Goal: Task Accomplishment & Management: Use online tool/utility

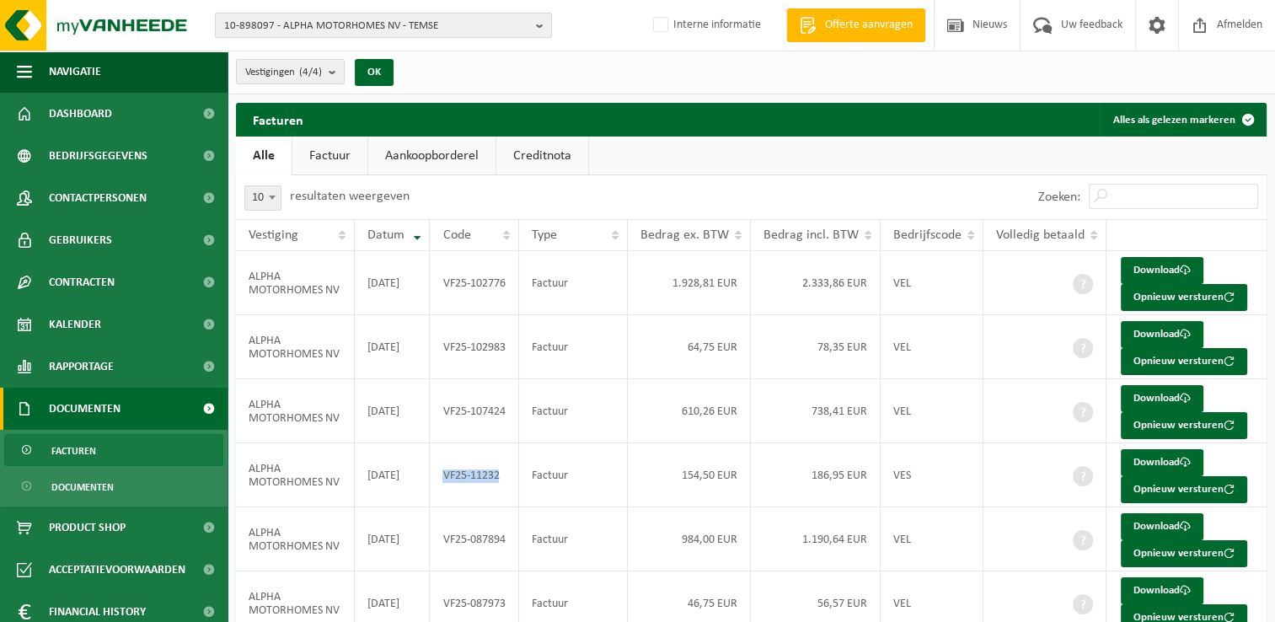
click at [334, 29] on span "10-898097 - ALPHA MOTORHOMES NV - TEMSE" at bounding box center [376, 25] width 305 height 25
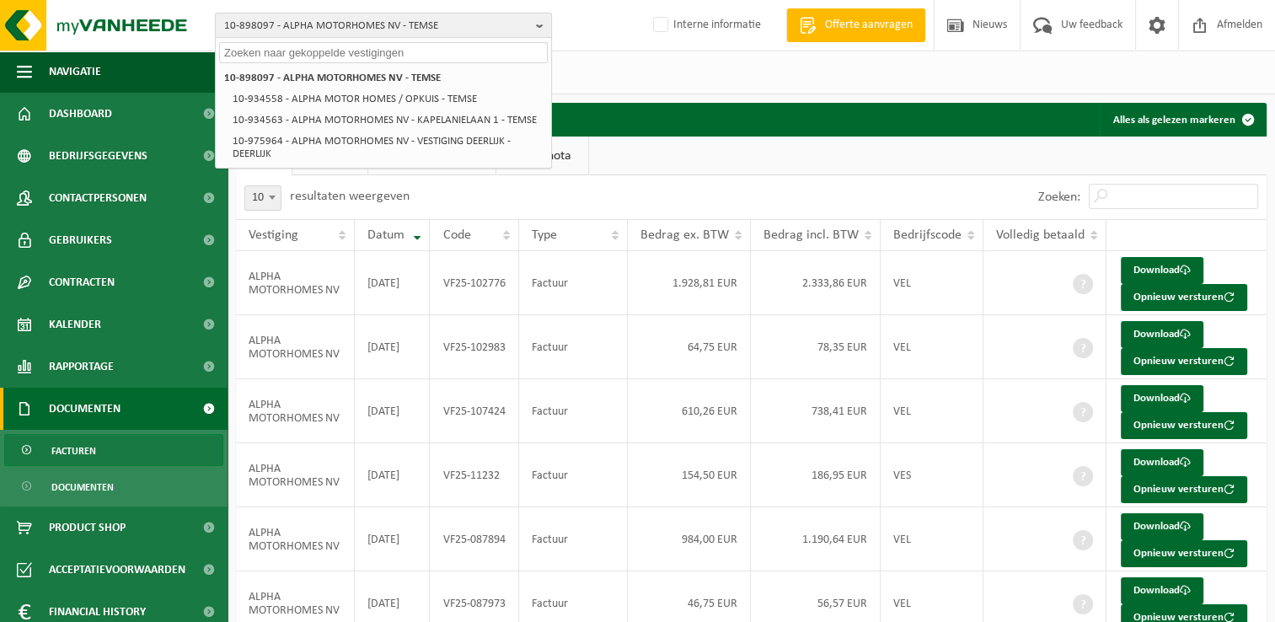
paste input "10-898097"
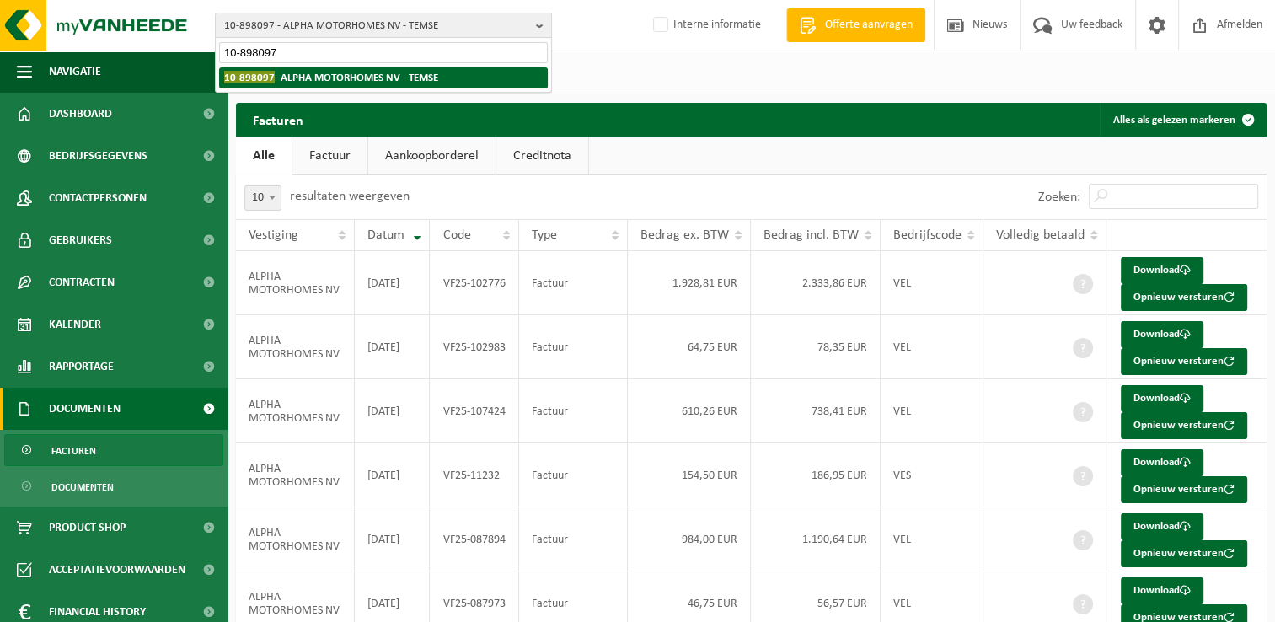
type input "10-898097"
click at [332, 74] on strong "10-898097 - ALPHA MOTORHOMES NV - TEMSE" at bounding box center [331, 77] width 214 height 13
click at [350, 76] on strong "10-898097 - ALPHA MOTORHOMES NV - TEMSE" at bounding box center [331, 77] width 214 height 13
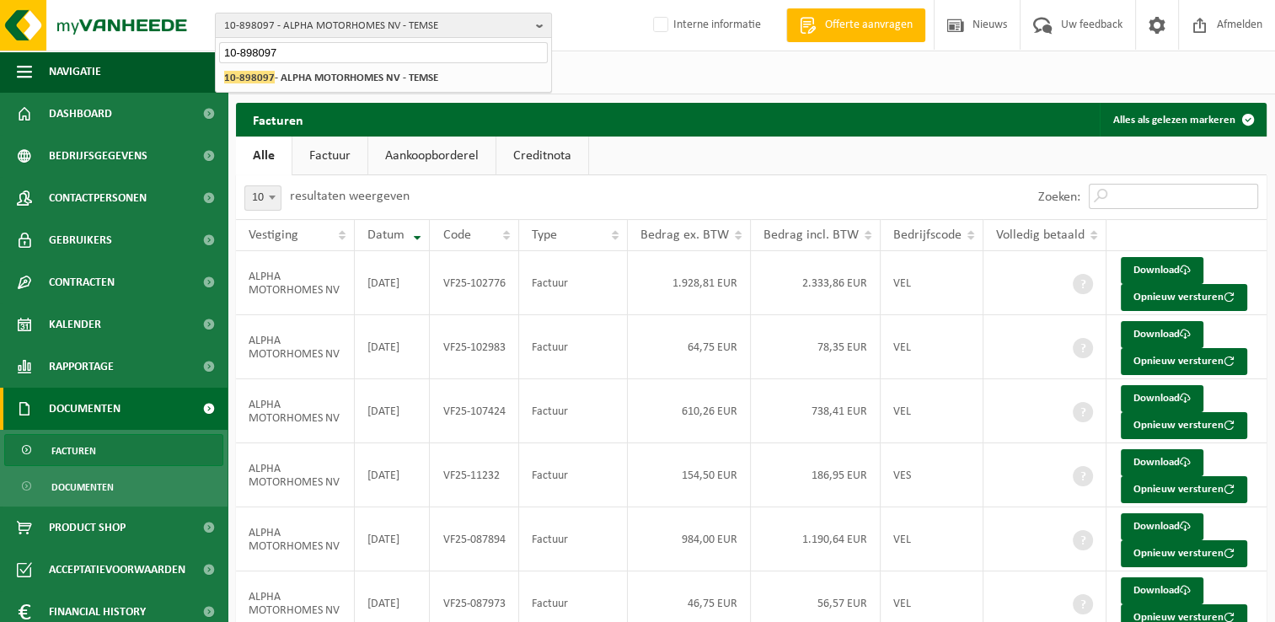
click at [1130, 205] on input "Zoeken:" at bounding box center [1173, 196] width 169 height 25
paste input "VF25-087894"
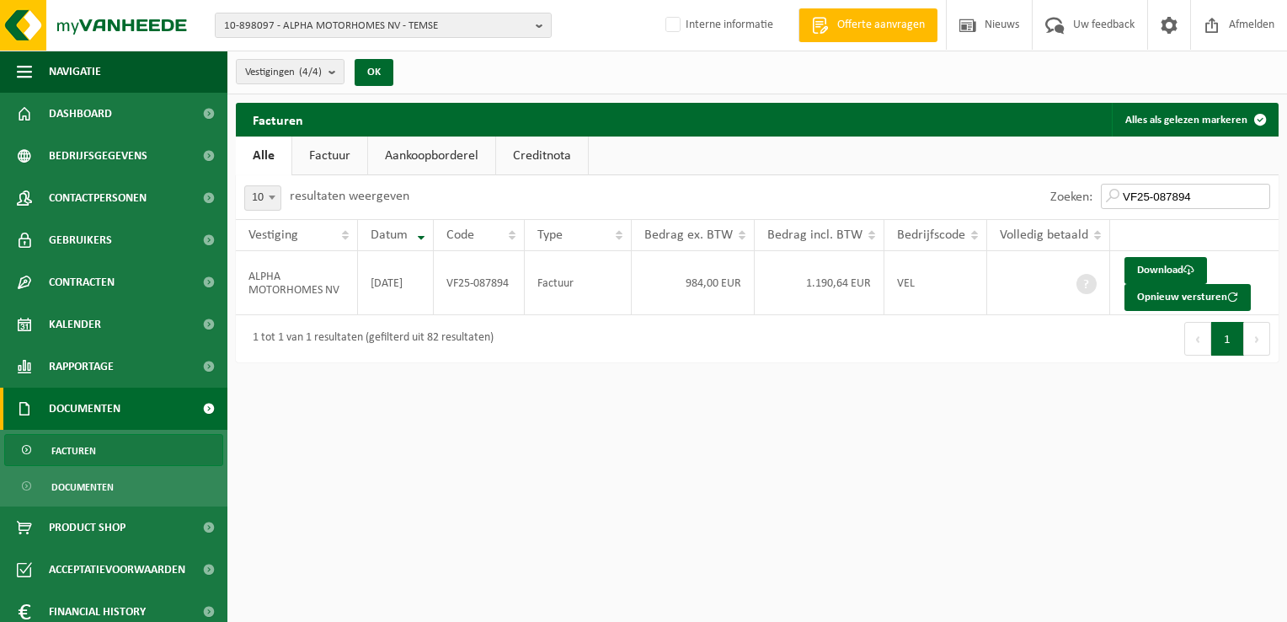
type input "VF25-087894"
click at [97, 393] on span "Documenten" at bounding box center [85, 409] width 72 height 42
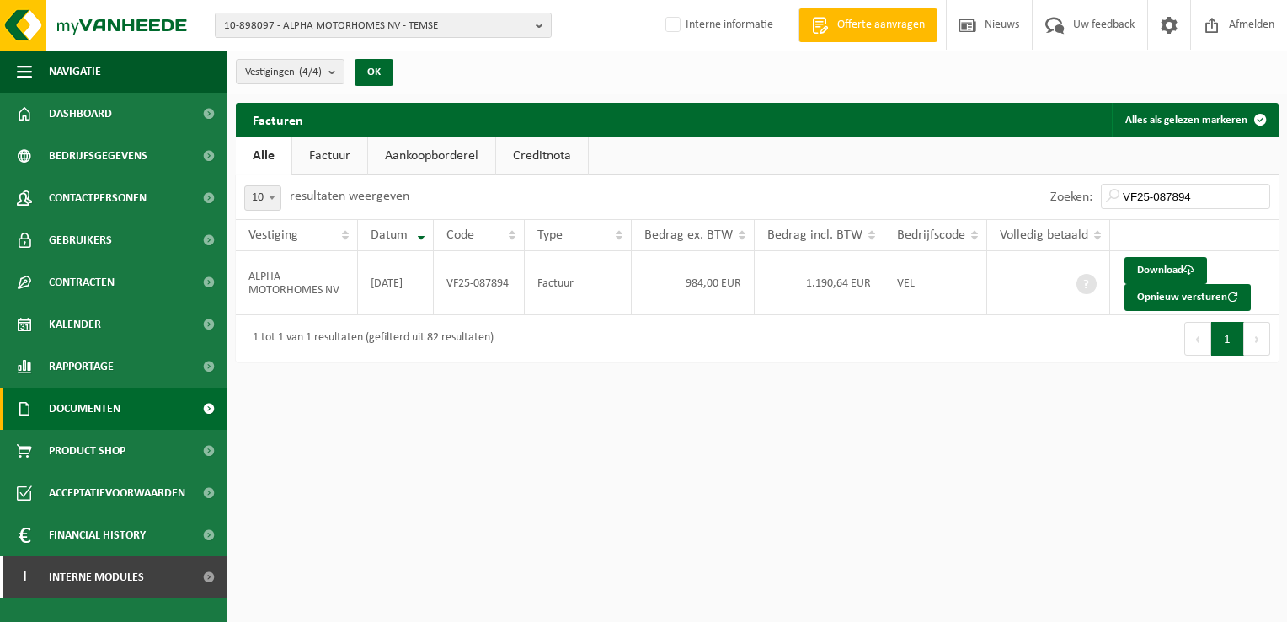
click at [105, 409] on span "Documenten" at bounding box center [85, 409] width 72 height 42
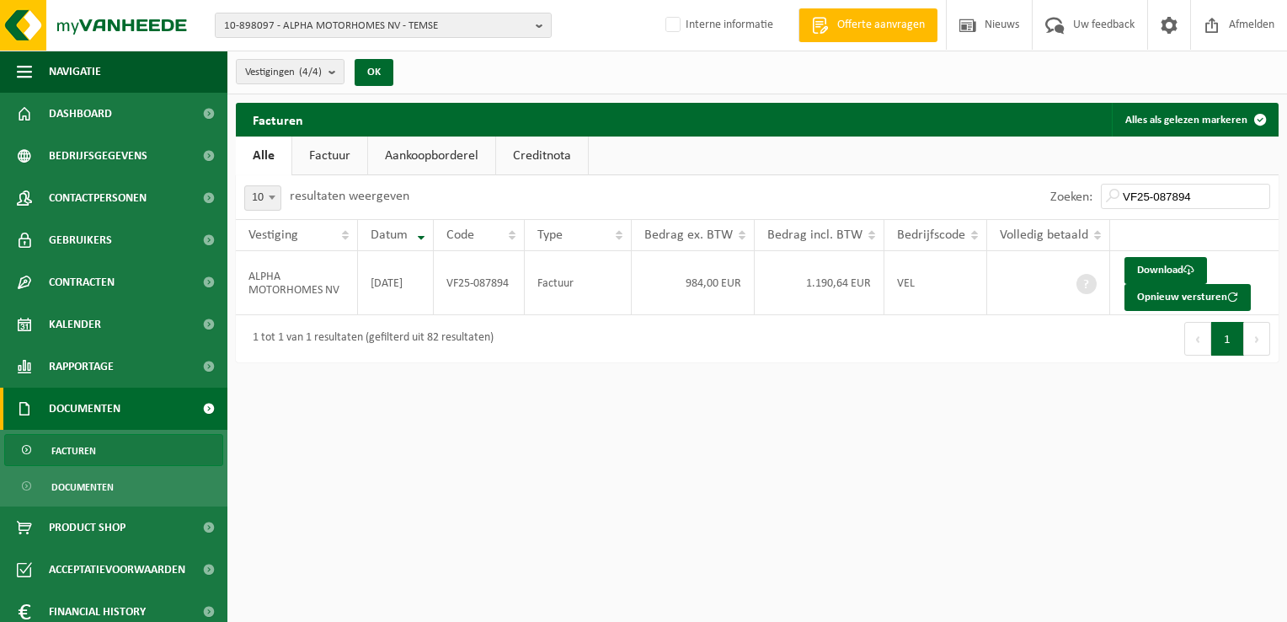
click at [102, 447] on link "Facturen" at bounding box center [113, 450] width 219 height 32
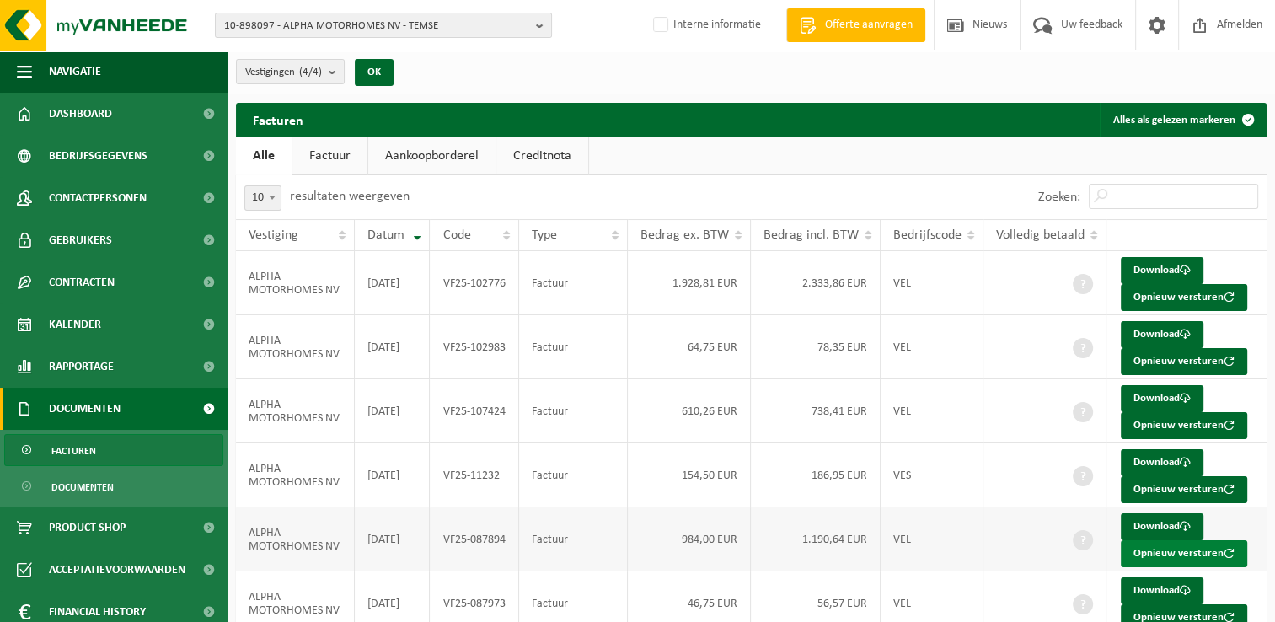
click at [1180, 550] on button "Opnieuw versturen" at bounding box center [1184, 553] width 126 height 27
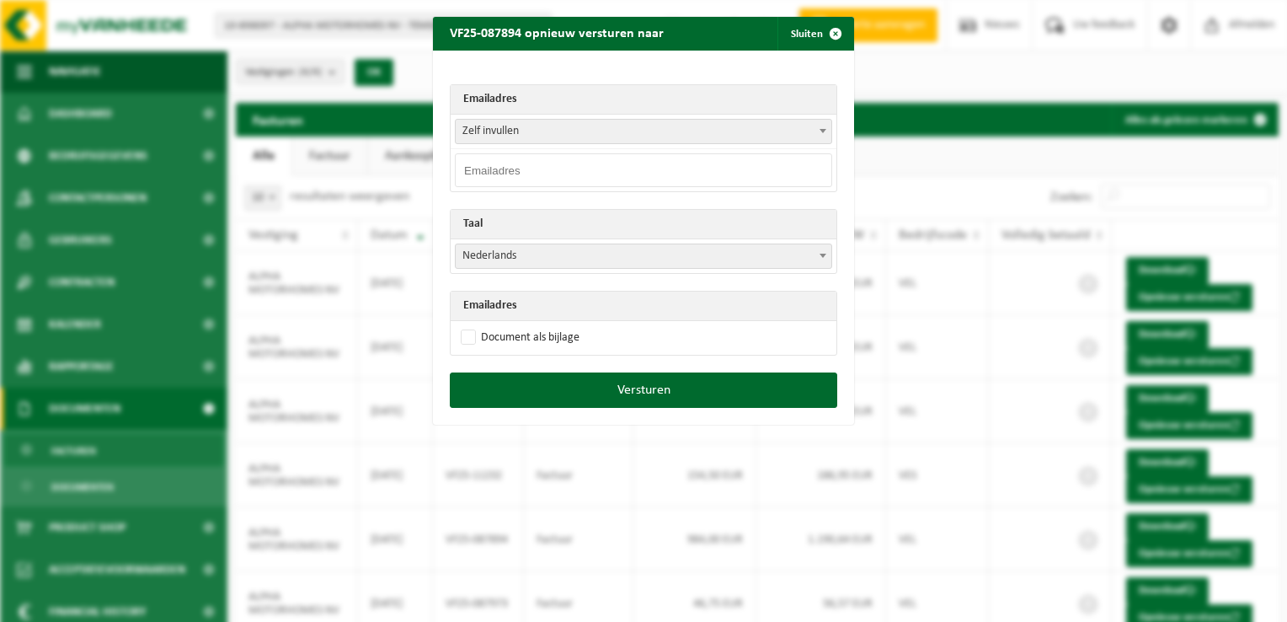
click at [506, 169] on input "email" at bounding box center [643, 170] width 377 height 34
paste input "katrien.palet@alphamotorhomes.be"
type input "katrien.palet@alphamotorhomes.be"
click at [459, 337] on label "Document als bijlage" at bounding box center [519, 337] width 122 height 25
click at [459, 325] on input "Document als bijlage" at bounding box center [664, 324] width 421 height 1
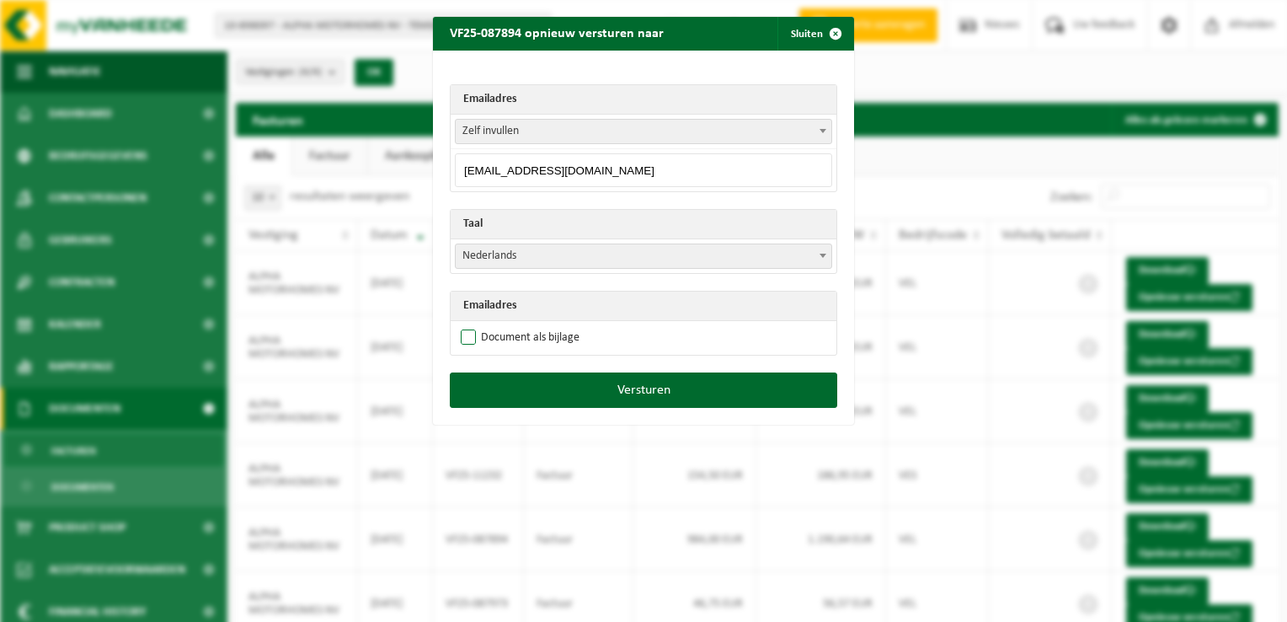
checkbox input "true"
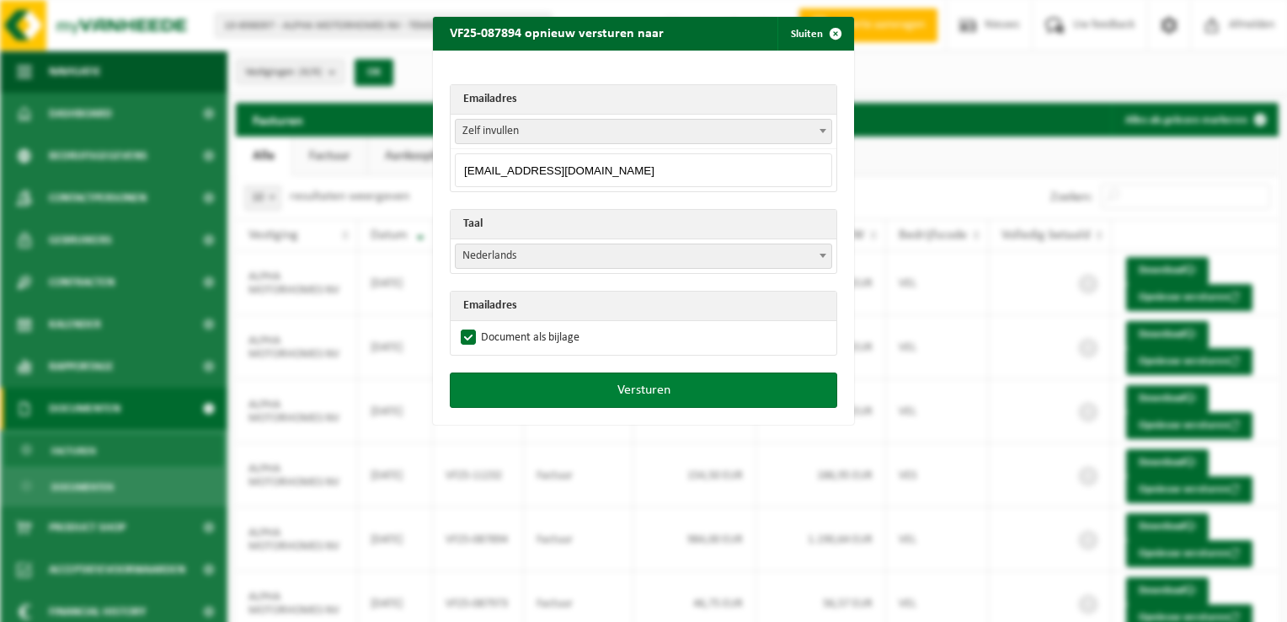
click at [576, 389] on button "Versturen" at bounding box center [644, 389] width 388 height 35
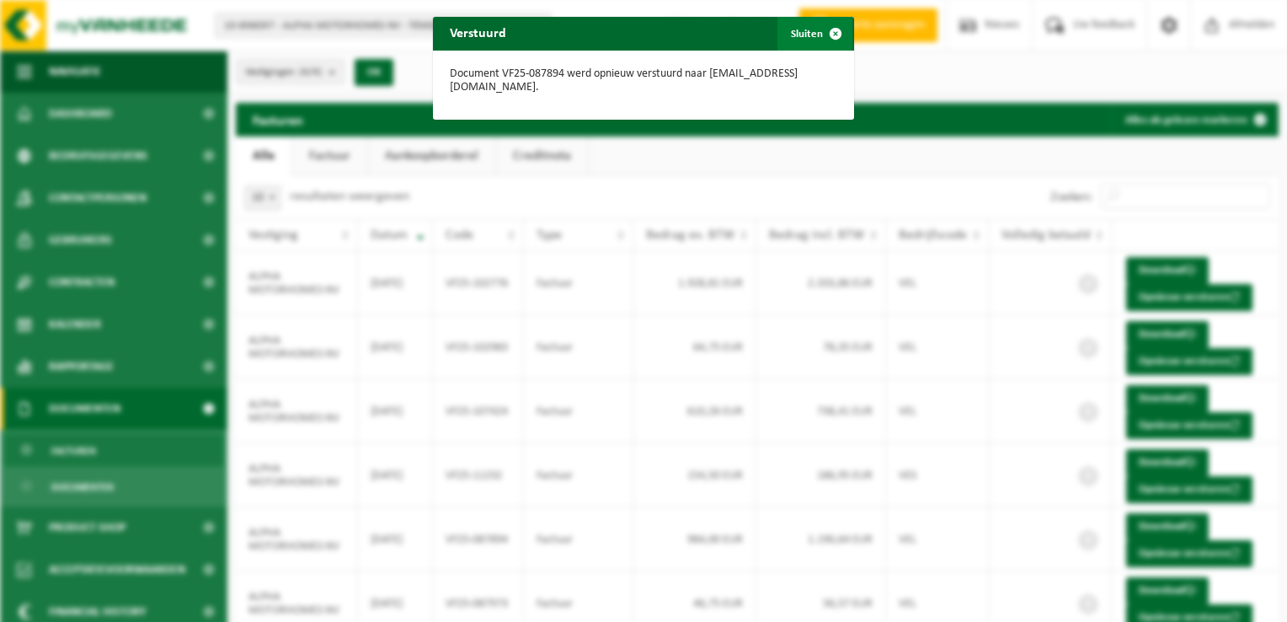
click at [825, 32] on span "button" at bounding box center [836, 34] width 34 height 34
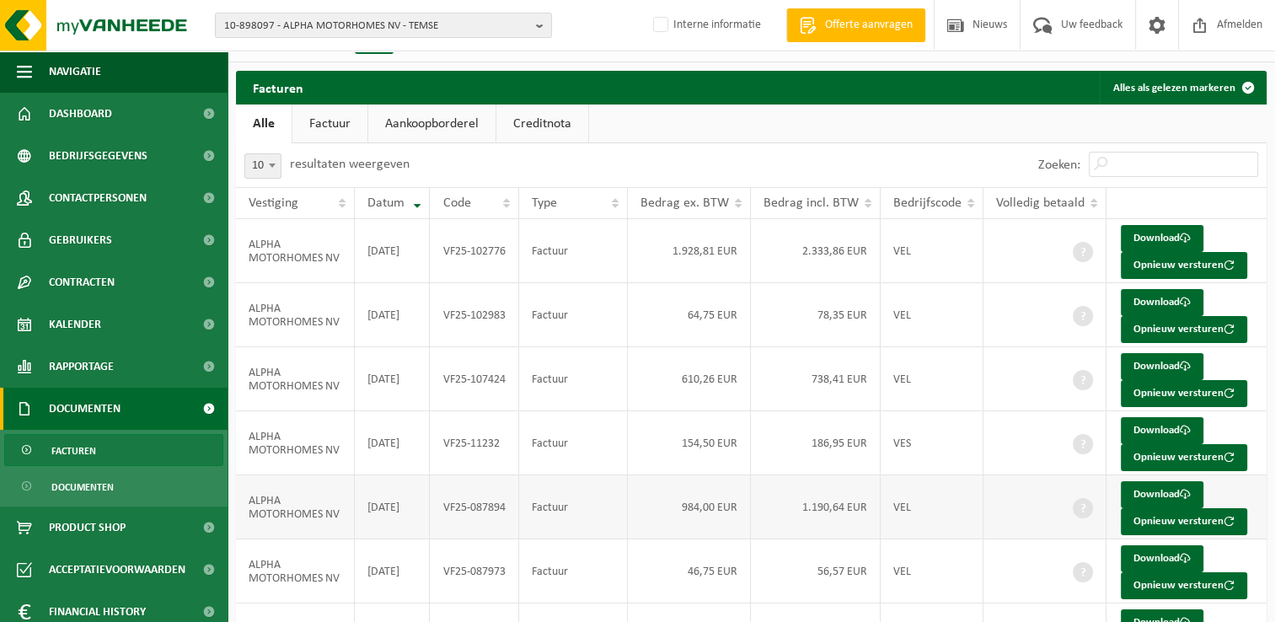
scroll to position [84, 0]
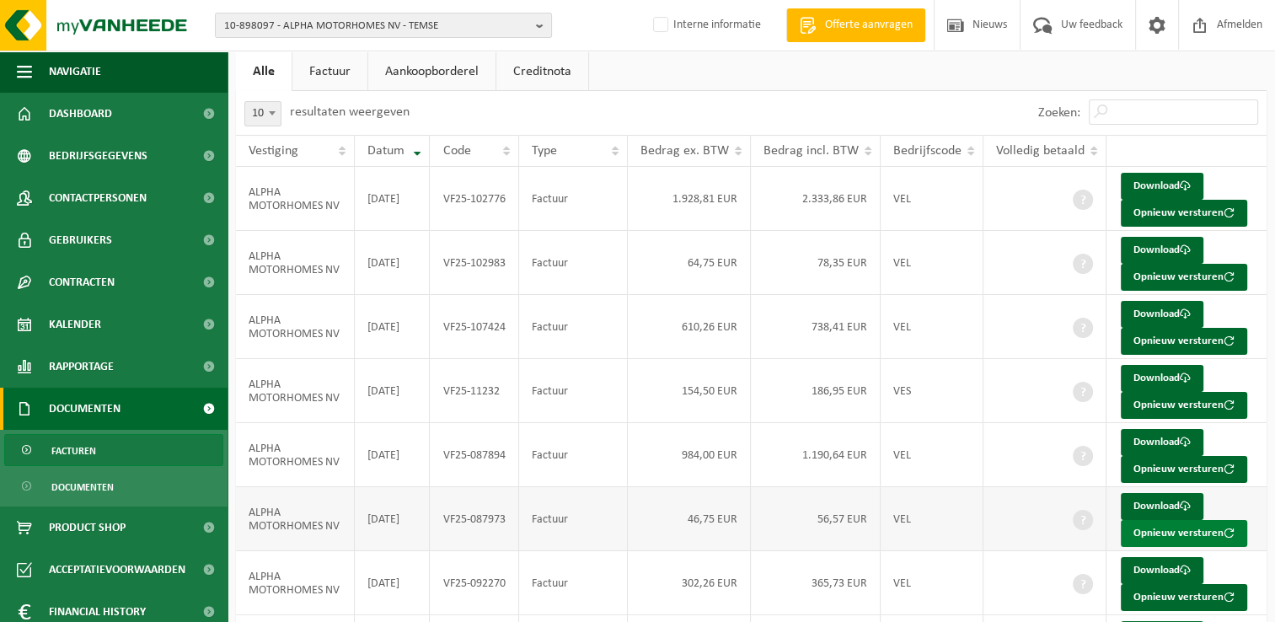
click at [1177, 534] on button "Opnieuw versturen" at bounding box center [1184, 533] width 126 height 27
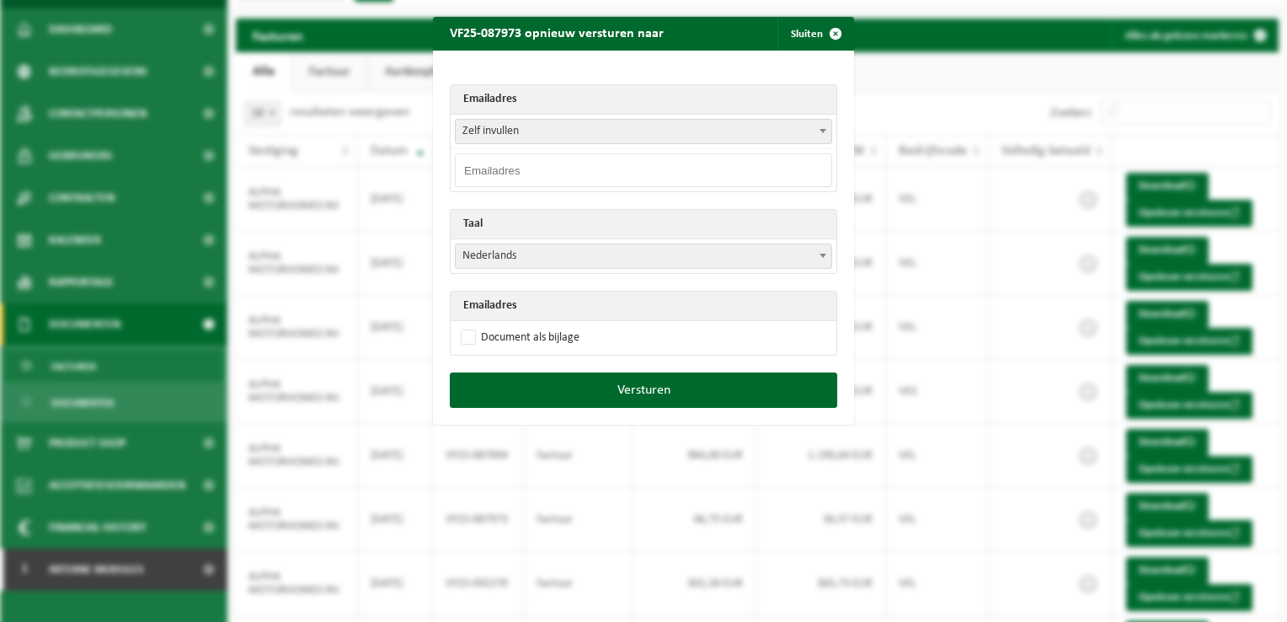
click at [512, 163] on input "email" at bounding box center [643, 170] width 377 height 34
paste input "katrien.palet@alphamotorhomes.be"
type input "katrien.palet@alphamotorhomes.be"
click at [515, 66] on div "Emailadres Zelf invullen dominique@alphamotorhomes.be stefan.de.rudder@alphamot…" at bounding box center [643, 212] width 421 height 322
click at [463, 332] on label "Document als bijlage" at bounding box center [519, 337] width 122 height 25
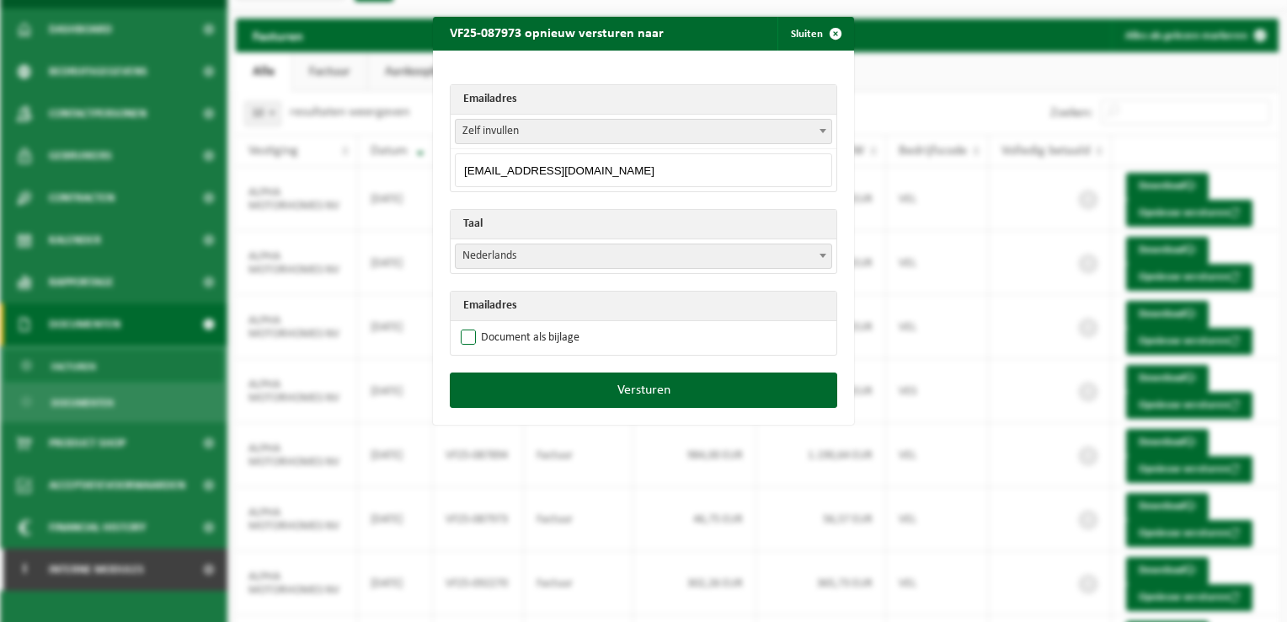
click at [463, 325] on input "Document als bijlage" at bounding box center [664, 324] width 421 height 1
checkbox input "true"
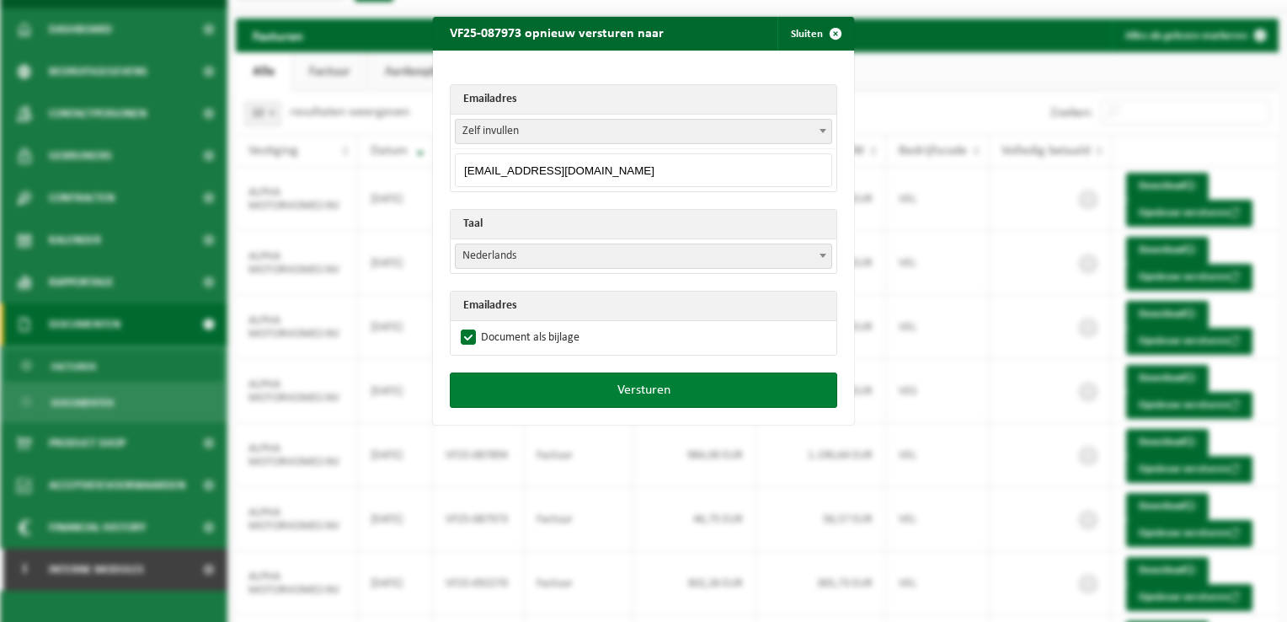
click at [663, 394] on button "Versturen" at bounding box center [644, 389] width 388 height 35
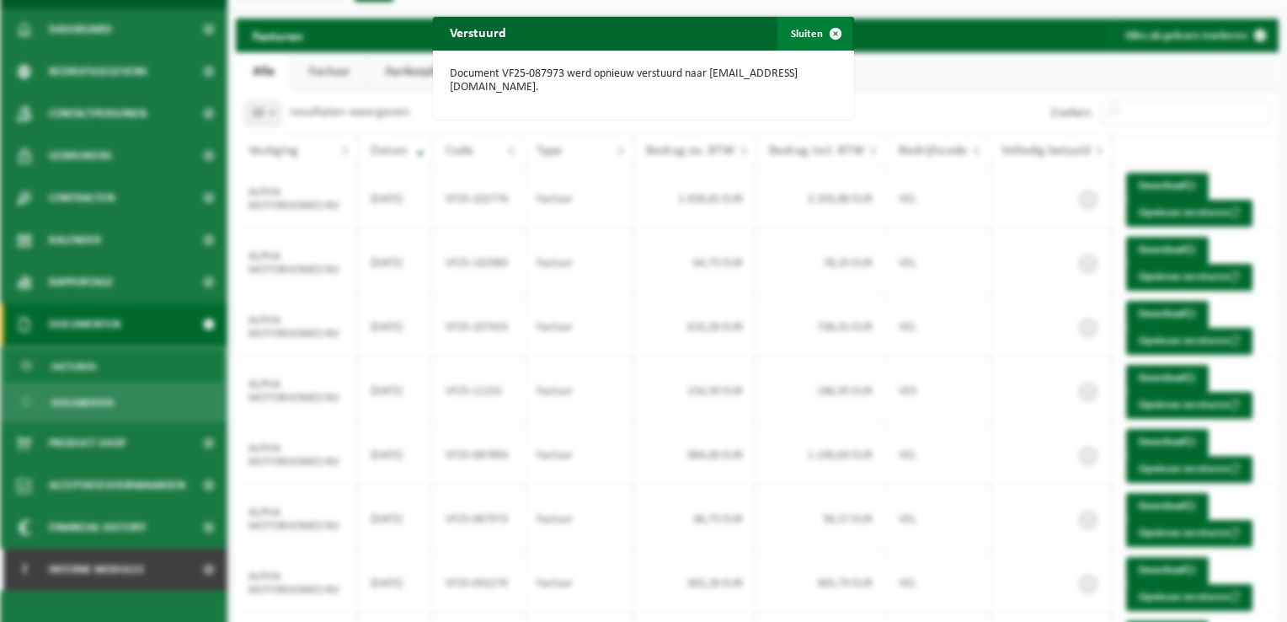
click at [827, 34] on span "button" at bounding box center [836, 34] width 34 height 34
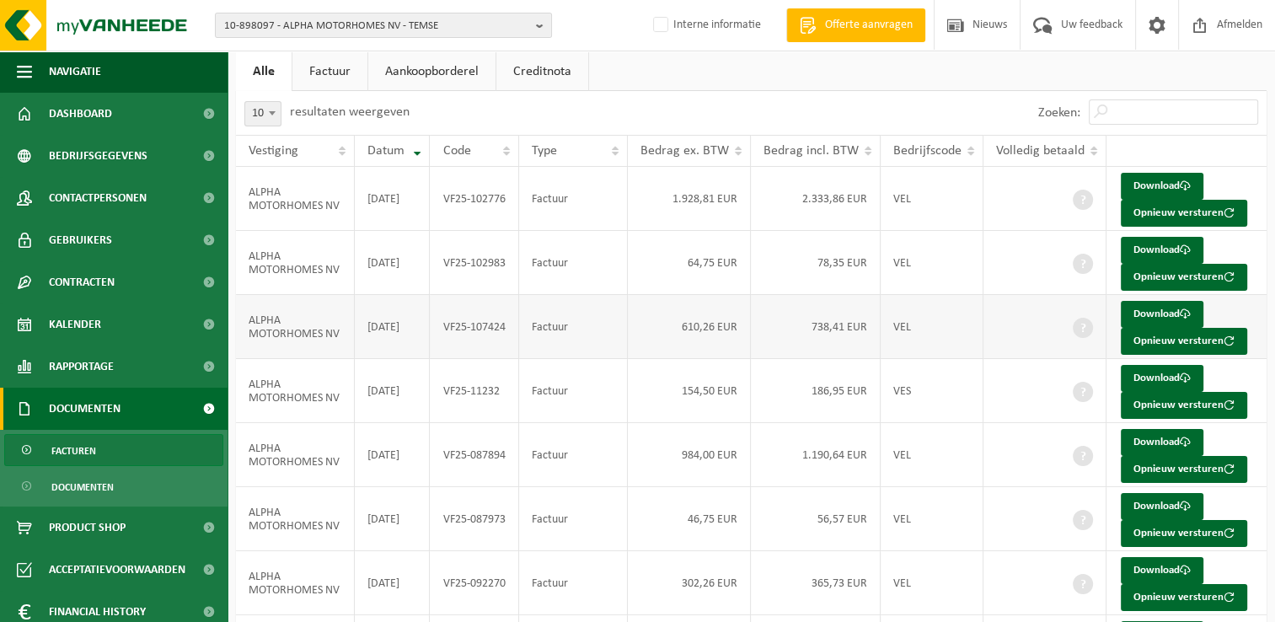
scroll to position [169, 0]
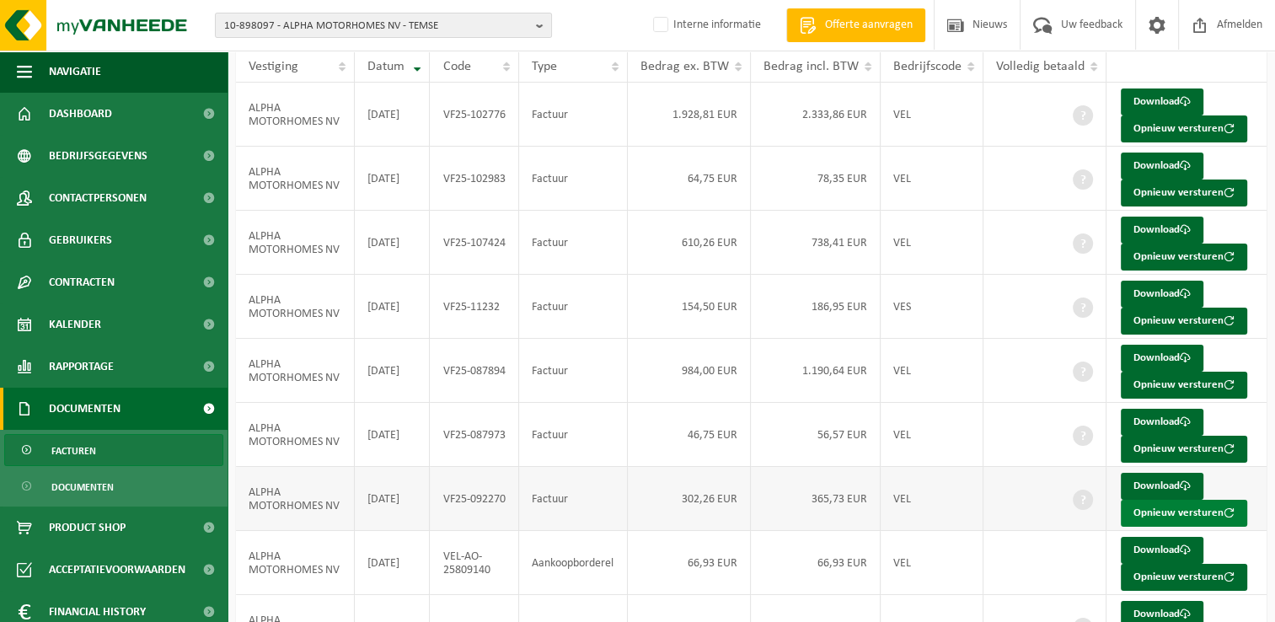
click at [1169, 512] on button "Opnieuw versturen" at bounding box center [1184, 513] width 126 height 27
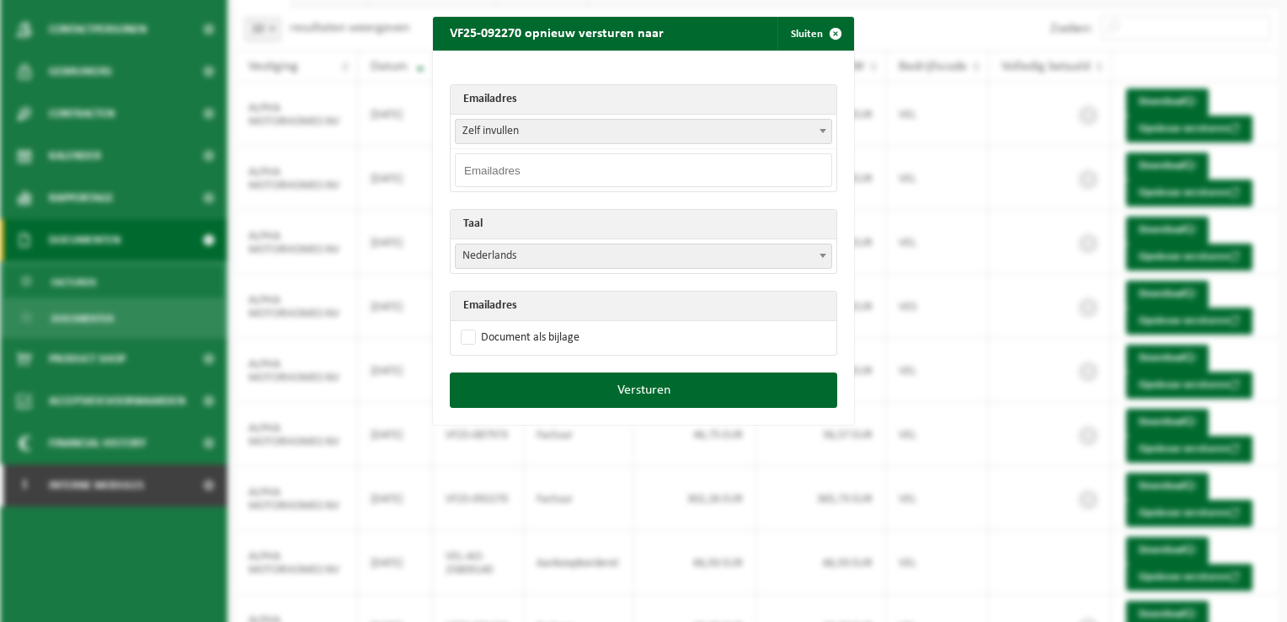
drag, startPoint x: 501, startPoint y: 159, endPoint x: 528, endPoint y: 141, distance: 32.7
click at [501, 159] on input "email" at bounding box center [643, 170] width 377 height 34
paste input "katrien.palet@alphamotorhomes.be"
type input "katrien.palet@alphamotorhomes.be"
click at [526, 70] on div "Emailadres Zelf invullen dominique@alphamotorhomes.be stefan.de.rudder@alphamot…" at bounding box center [643, 212] width 421 height 322
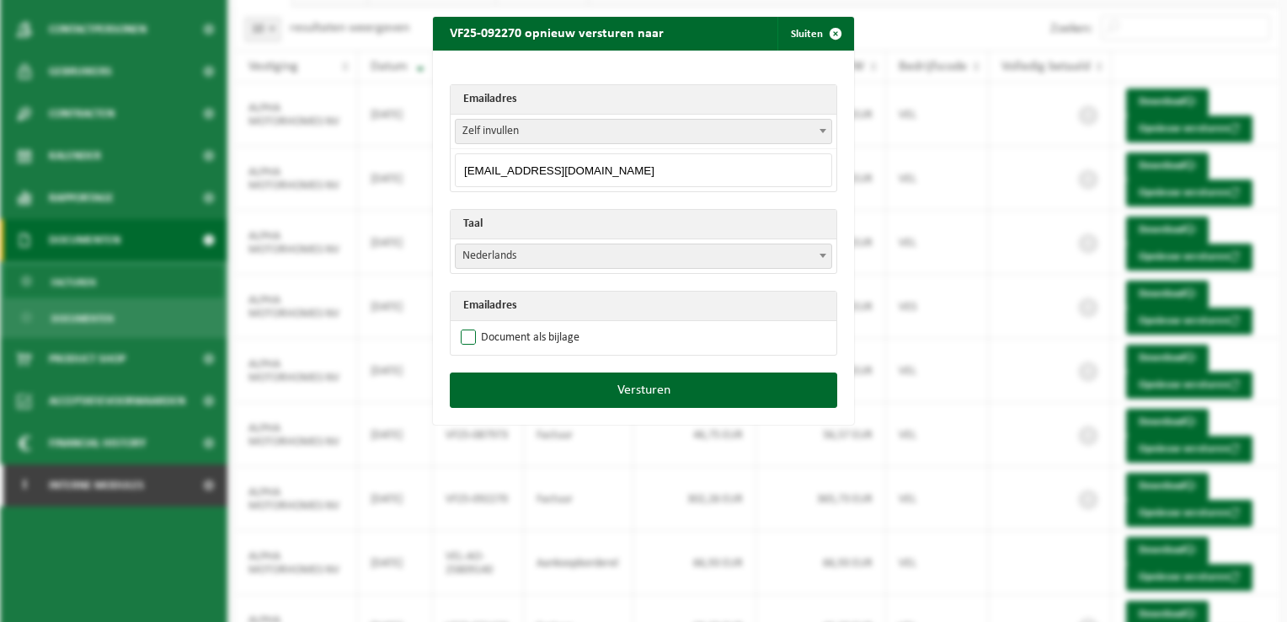
drag, startPoint x: 462, startPoint y: 333, endPoint x: 475, endPoint y: 339, distance: 14.7
click at [462, 332] on label "Document als bijlage" at bounding box center [519, 337] width 122 height 25
click at [462, 325] on input "Document als bijlage" at bounding box center [664, 324] width 421 height 1
checkbox input "true"
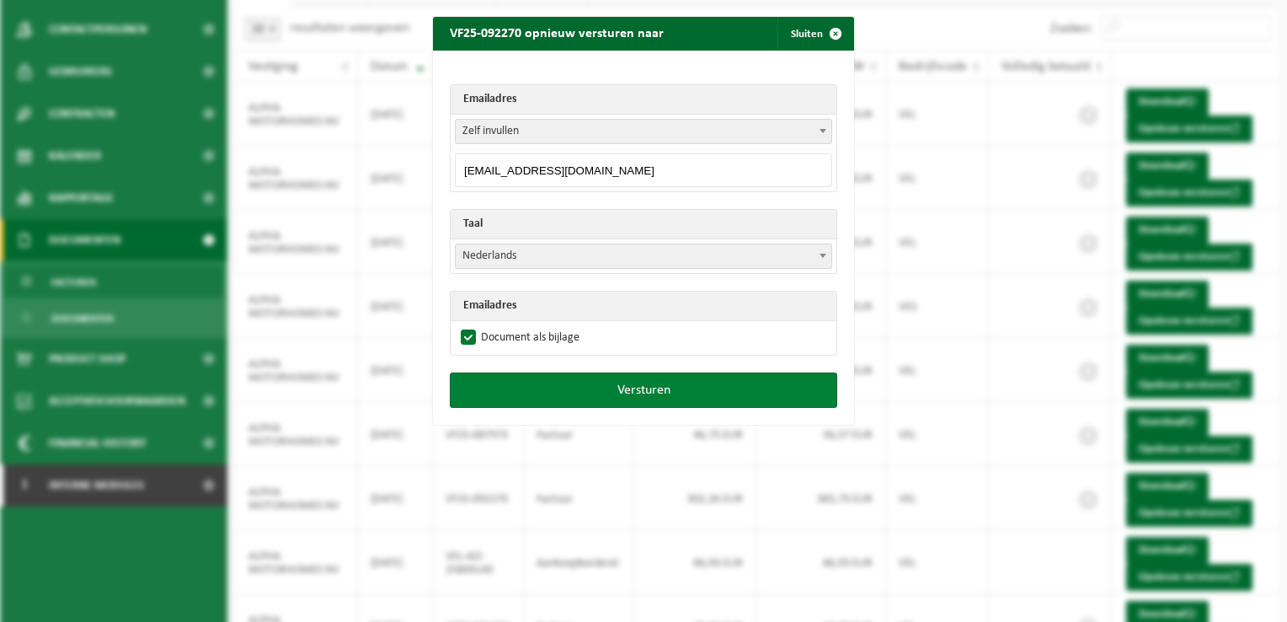
click at [603, 384] on button "Versturen" at bounding box center [644, 389] width 388 height 35
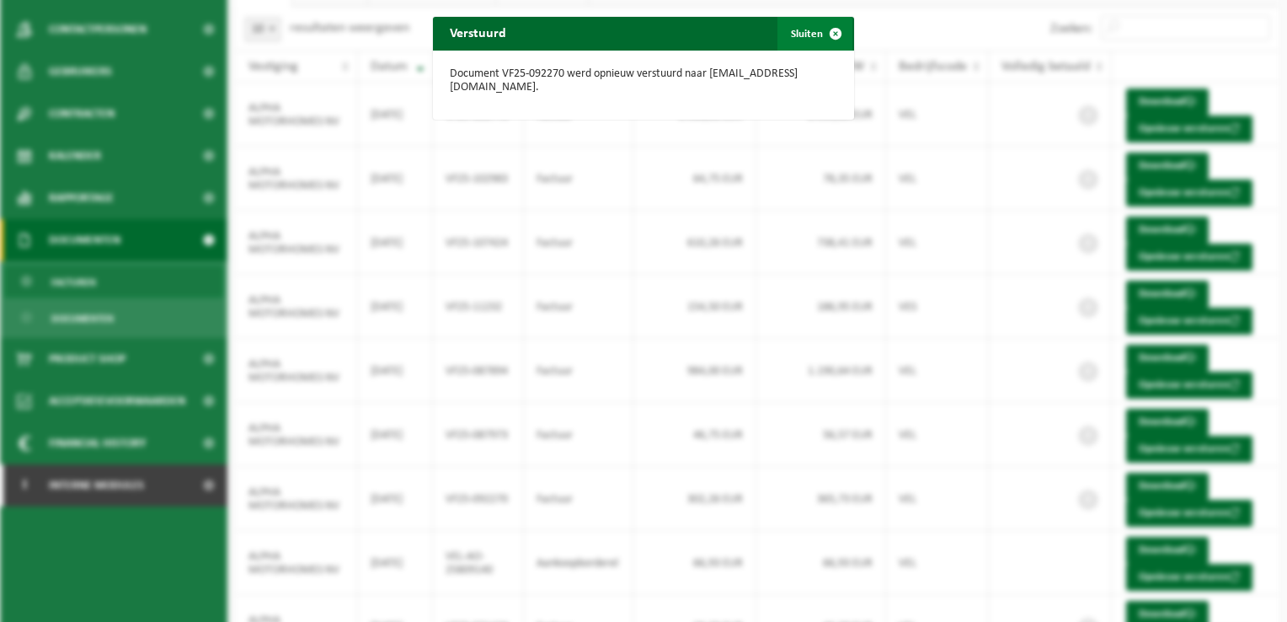
click at [829, 32] on span "button" at bounding box center [836, 34] width 34 height 34
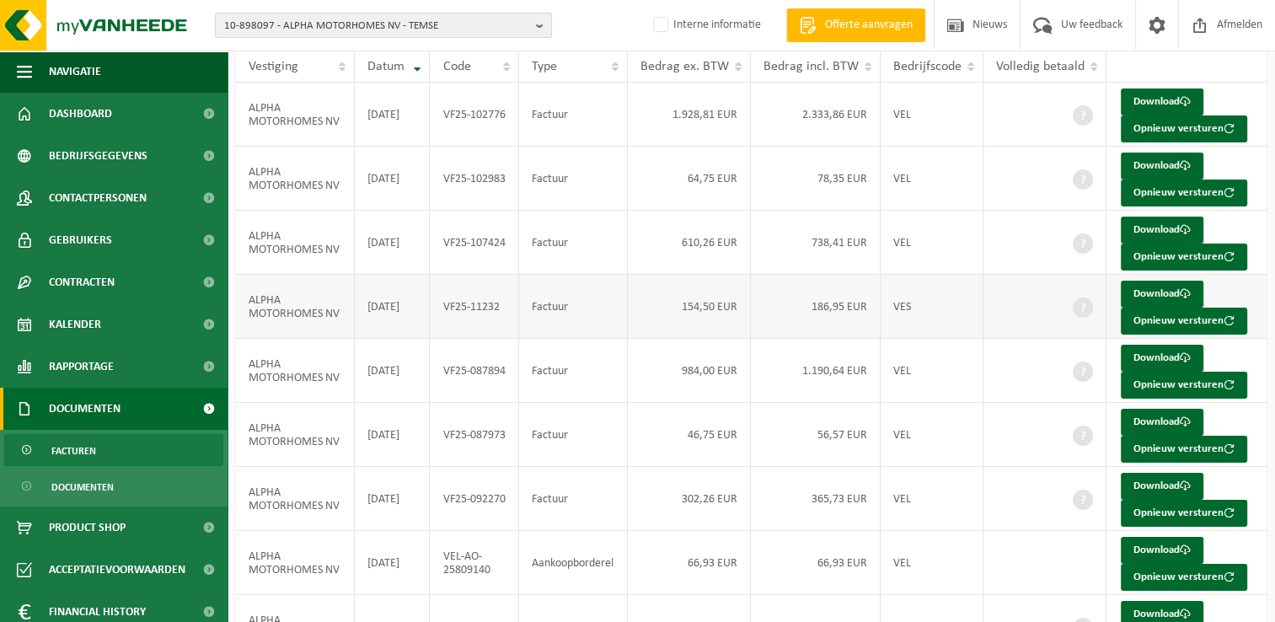
scroll to position [84, 0]
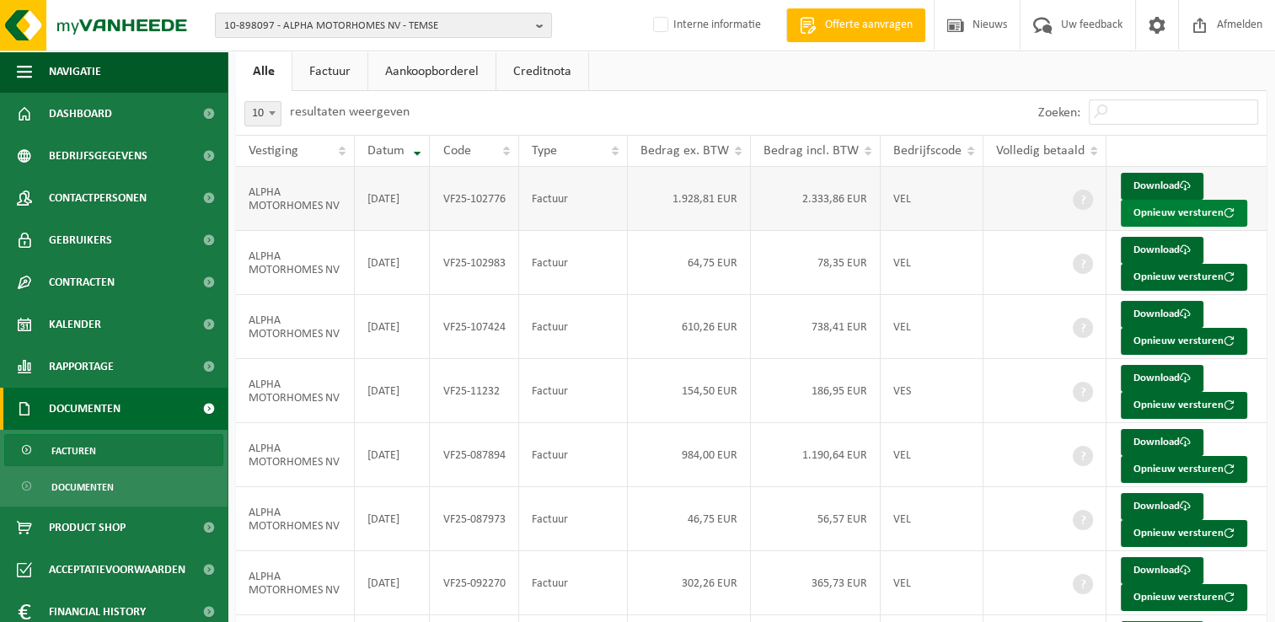
click at [1177, 214] on button "Opnieuw versturen" at bounding box center [1184, 213] width 126 height 27
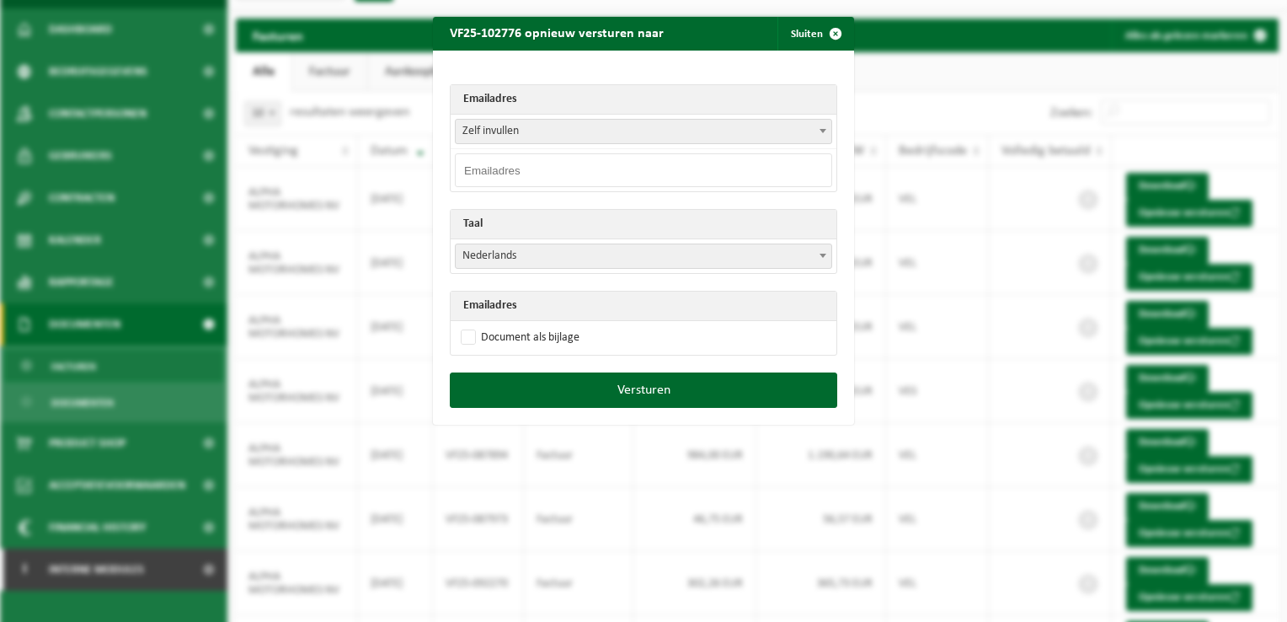
click at [509, 174] on input "email" at bounding box center [643, 170] width 377 height 34
paste input "katrien.palet@alphamotorhomes.be"
type input "katrien.palet@alphamotorhomes.be"
click at [539, 72] on div "Emailadres Zelf invullen dominique@alphamotorhomes.be stefan.de.rudder@alphamot…" at bounding box center [643, 212] width 421 height 322
click at [467, 333] on label "Document als bijlage" at bounding box center [519, 337] width 122 height 25
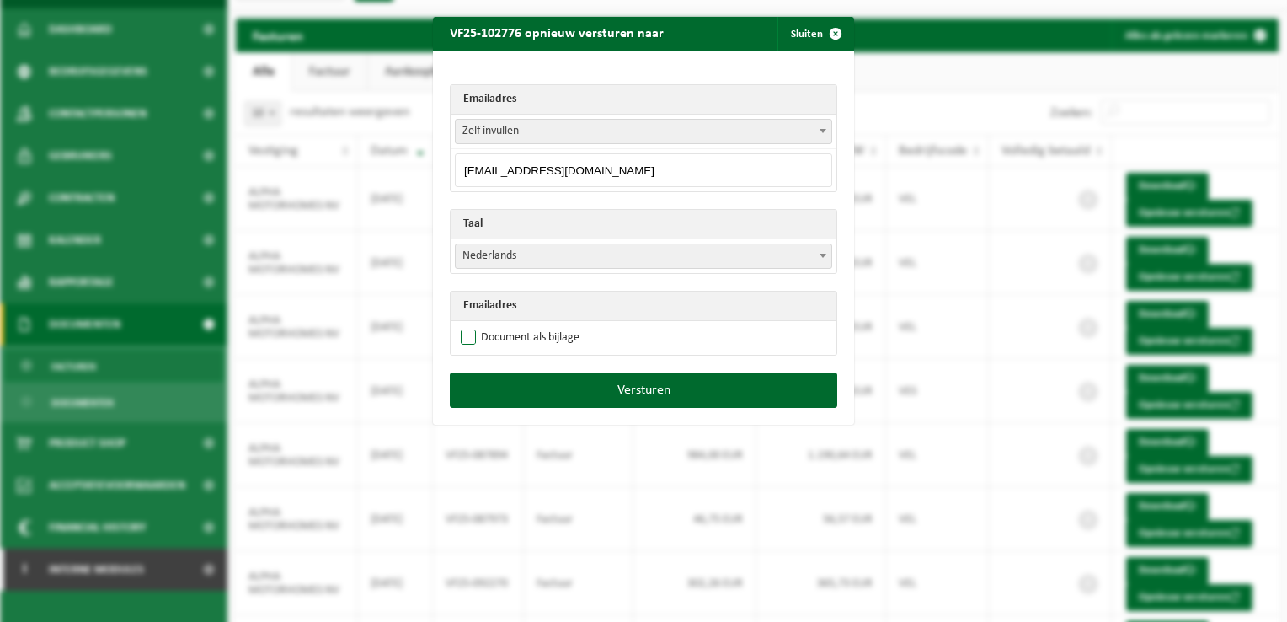
click at [467, 325] on input "Document als bijlage" at bounding box center [664, 324] width 421 height 1
checkbox input "true"
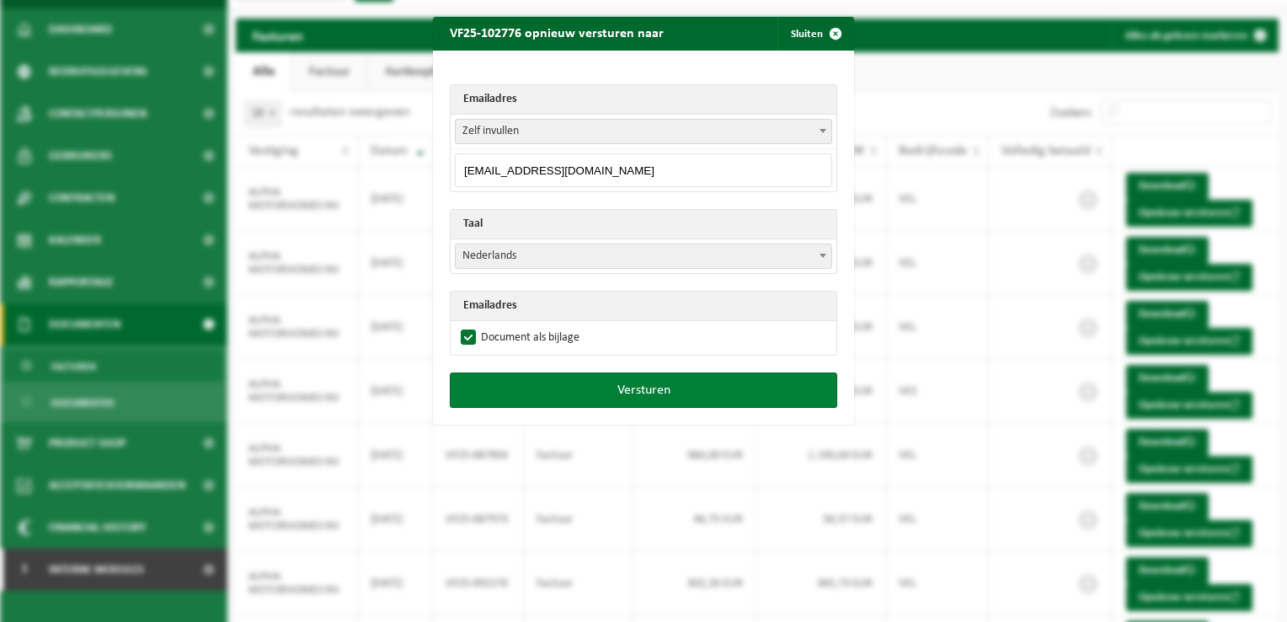
click at [571, 389] on button "Versturen" at bounding box center [644, 389] width 388 height 35
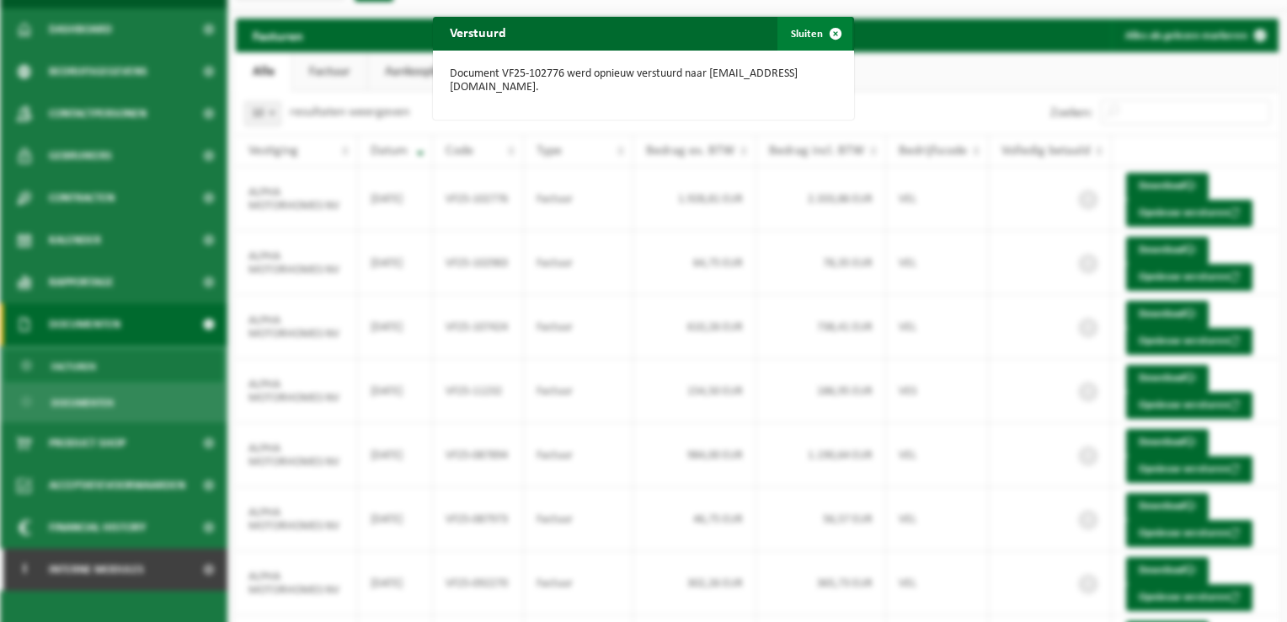
click at [831, 32] on span "button" at bounding box center [836, 34] width 34 height 34
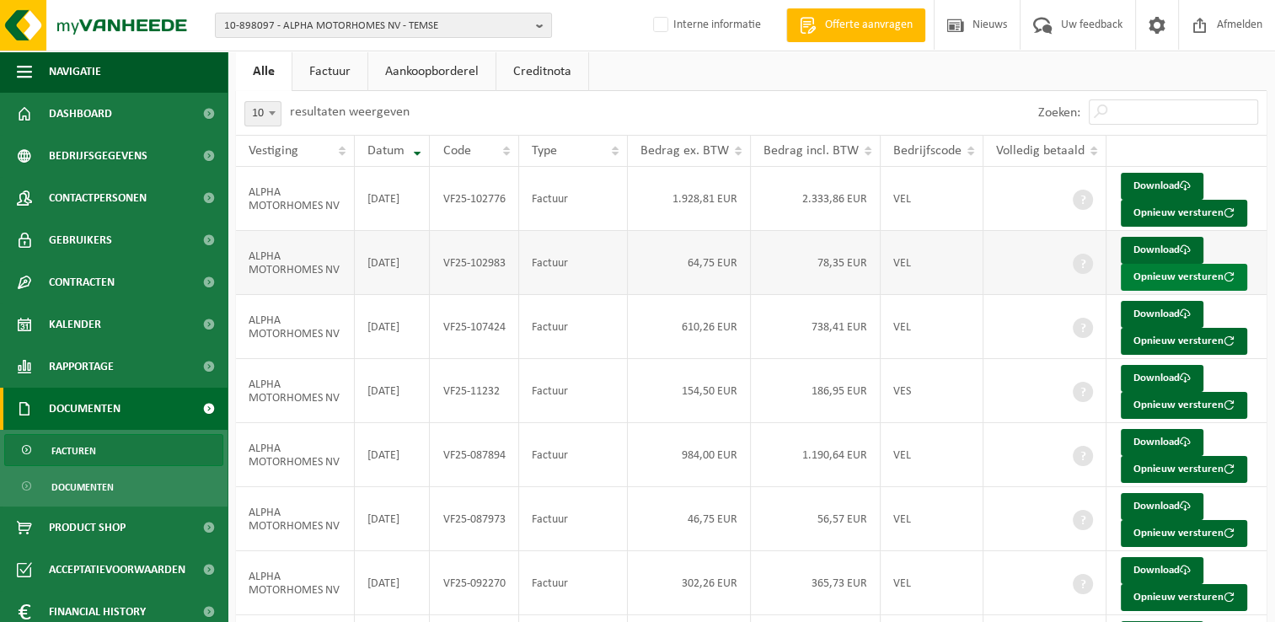
click at [1156, 279] on button "Opnieuw versturen" at bounding box center [1184, 277] width 126 height 27
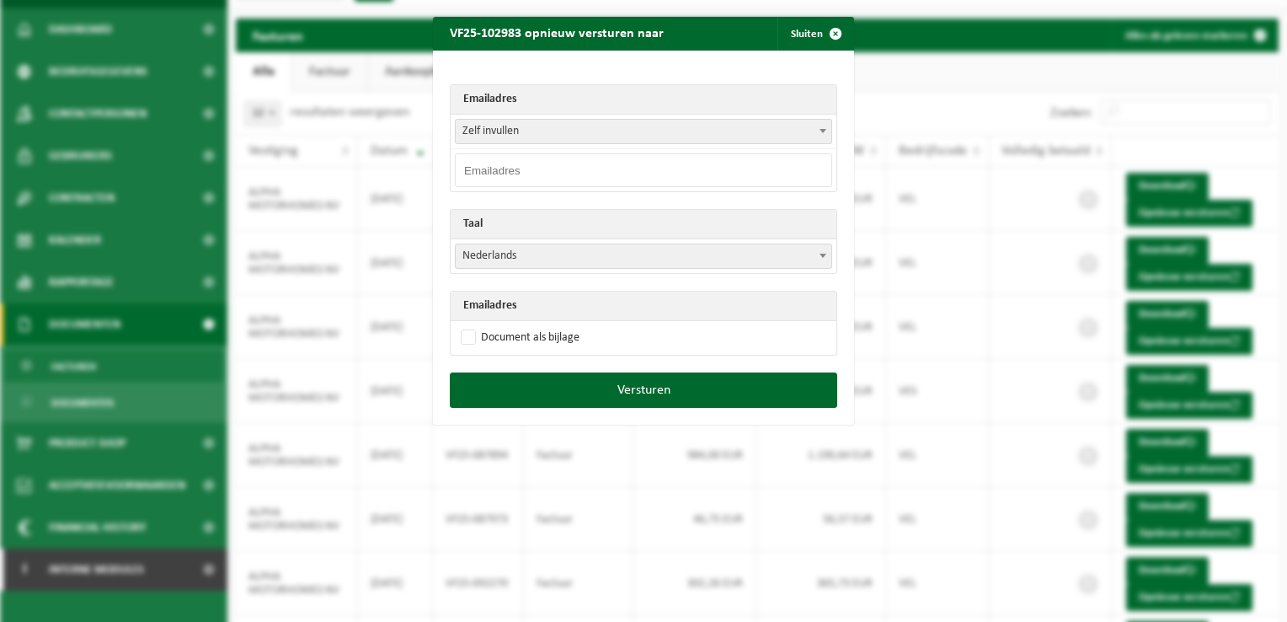
click at [516, 175] on input "email" at bounding box center [643, 170] width 377 height 34
paste input "katrien.palet@alphamotorhomes.be"
type input "katrien.palet@alphamotorhomes.be"
click at [527, 69] on div "Emailadres Zelf invullen dominique@alphamotorhomes.be stefan.de.rudder@alphamot…" at bounding box center [643, 212] width 421 height 322
click at [458, 337] on label "Document als bijlage" at bounding box center [519, 337] width 122 height 25
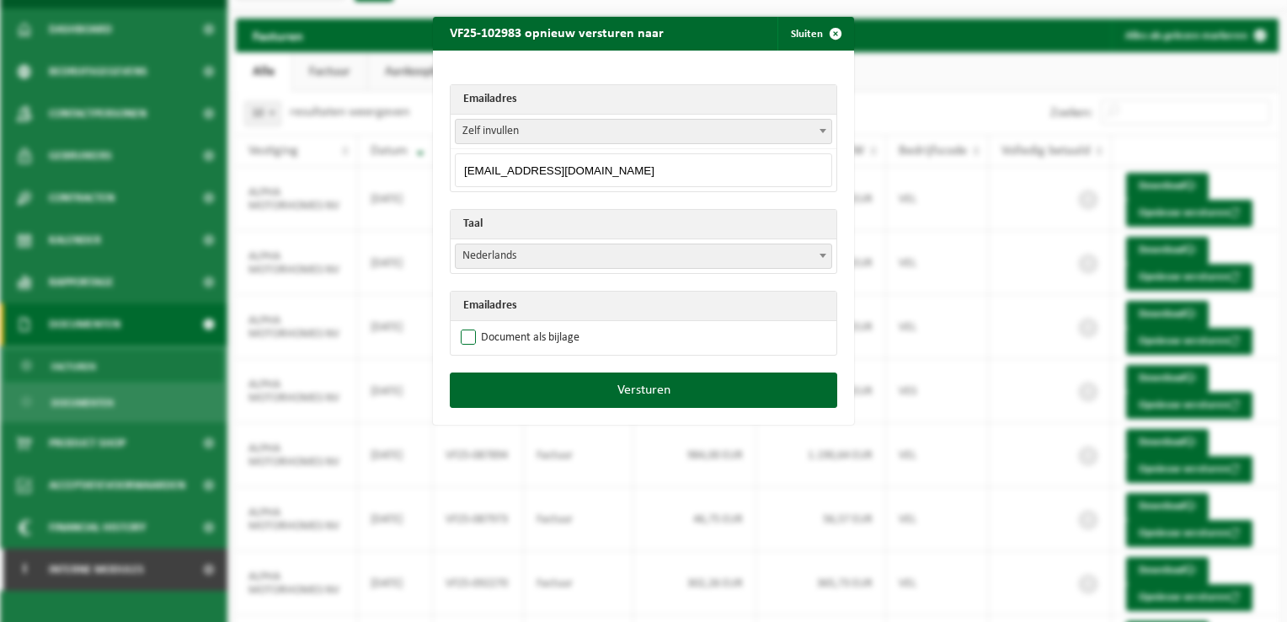
click at [455, 325] on input "Document als bijlage" at bounding box center [664, 324] width 421 height 1
checkbox input "true"
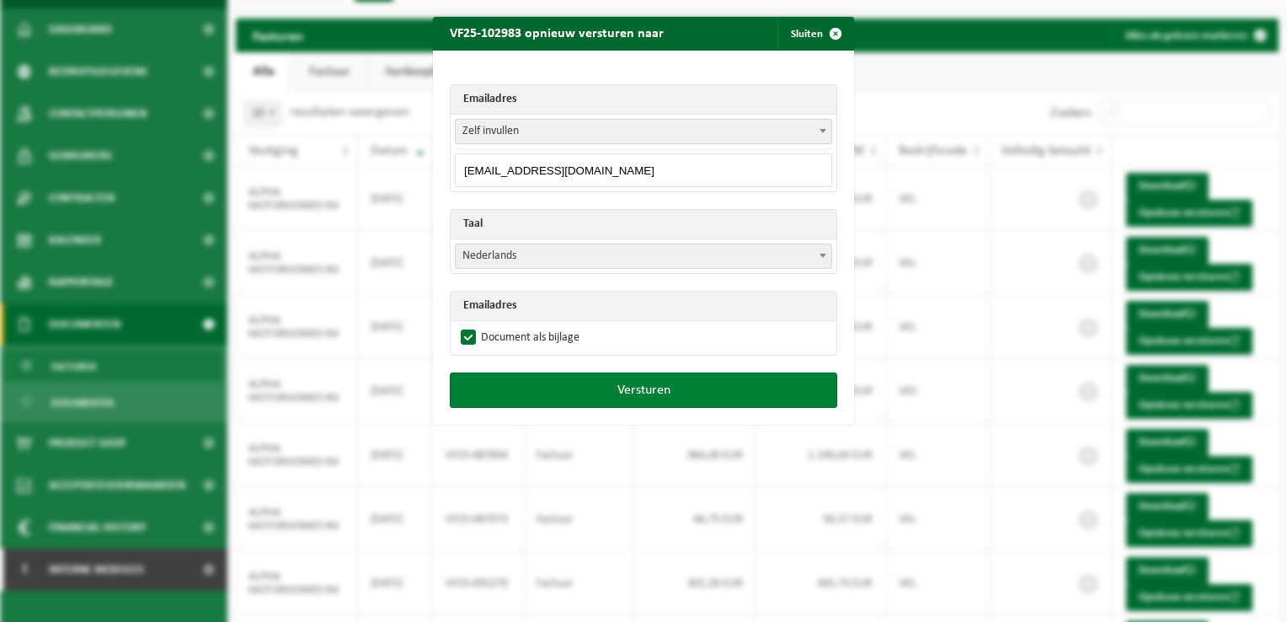
click at [672, 391] on button "Versturen" at bounding box center [644, 389] width 388 height 35
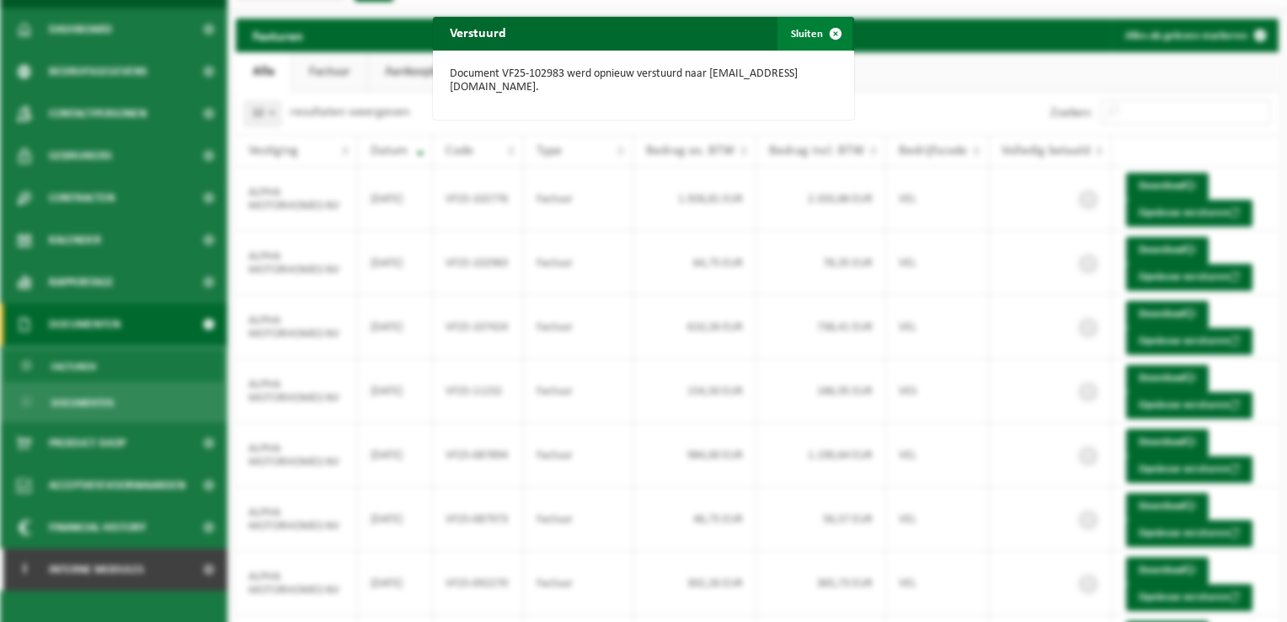
click at [827, 33] on span "button" at bounding box center [836, 34] width 34 height 34
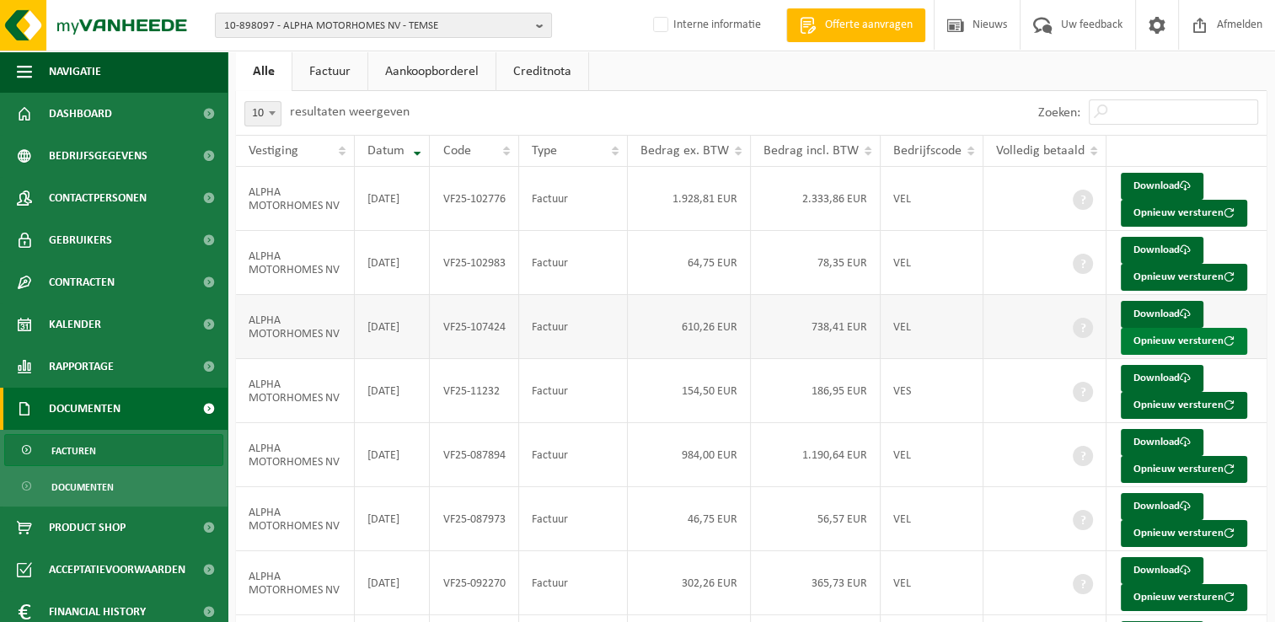
click at [1157, 341] on button "Opnieuw versturen" at bounding box center [1184, 341] width 126 height 27
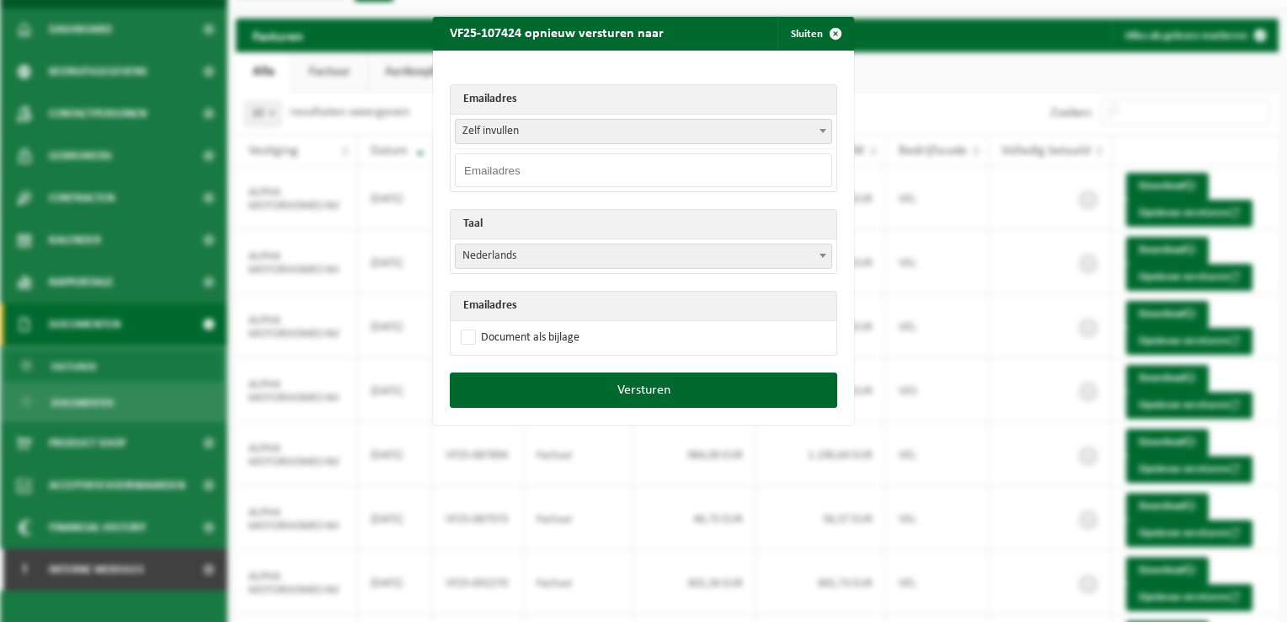
click at [500, 165] on input "email" at bounding box center [643, 170] width 377 height 34
paste input "katrien.palet@alphamotorhomes.be"
type input "katrien.palet@alphamotorhomes.be"
click at [523, 73] on div "Emailadres Zelf invullen dominique@alphamotorhomes.be stefan.de.rudder@alphamot…" at bounding box center [643, 212] width 421 height 322
click at [468, 258] on span "Nederlands" at bounding box center [644, 256] width 376 height 24
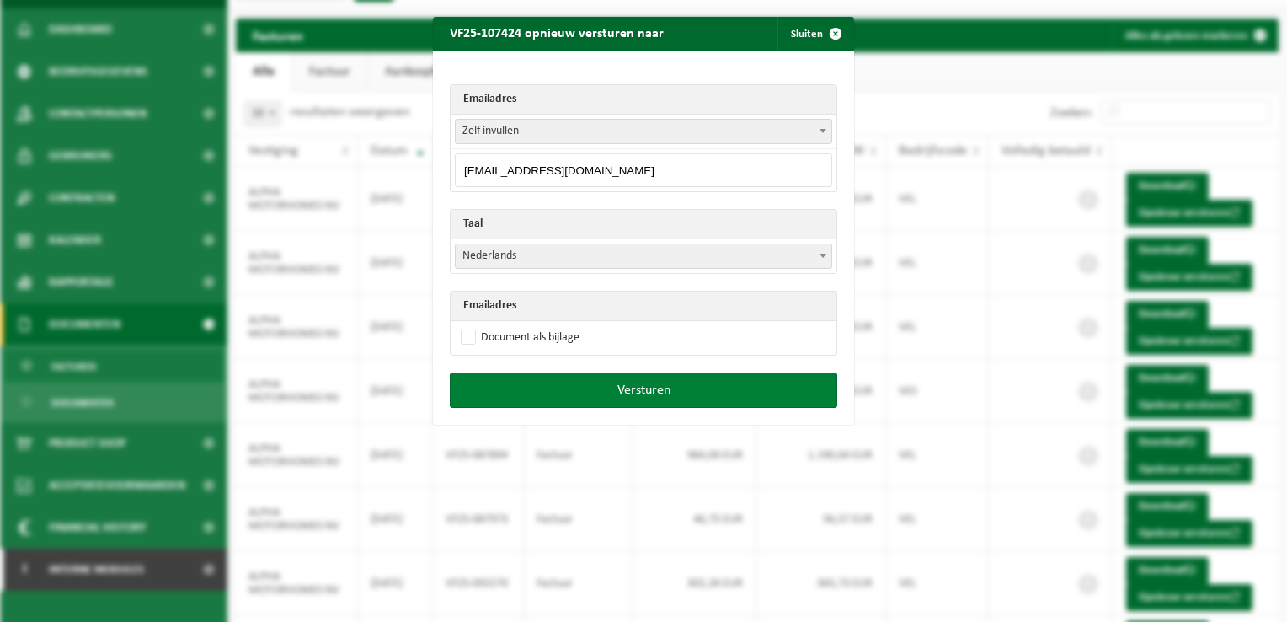
drag, startPoint x: 465, startPoint y: 333, endPoint x: 494, endPoint y: 372, distance: 48.2
click at [463, 333] on label "Document als bijlage" at bounding box center [519, 337] width 122 height 25
click at [463, 325] on input "Document als bijlage" at bounding box center [664, 324] width 421 height 1
checkbox input "true"
click at [548, 387] on button "Versturen" at bounding box center [644, 389] width 388 height 35
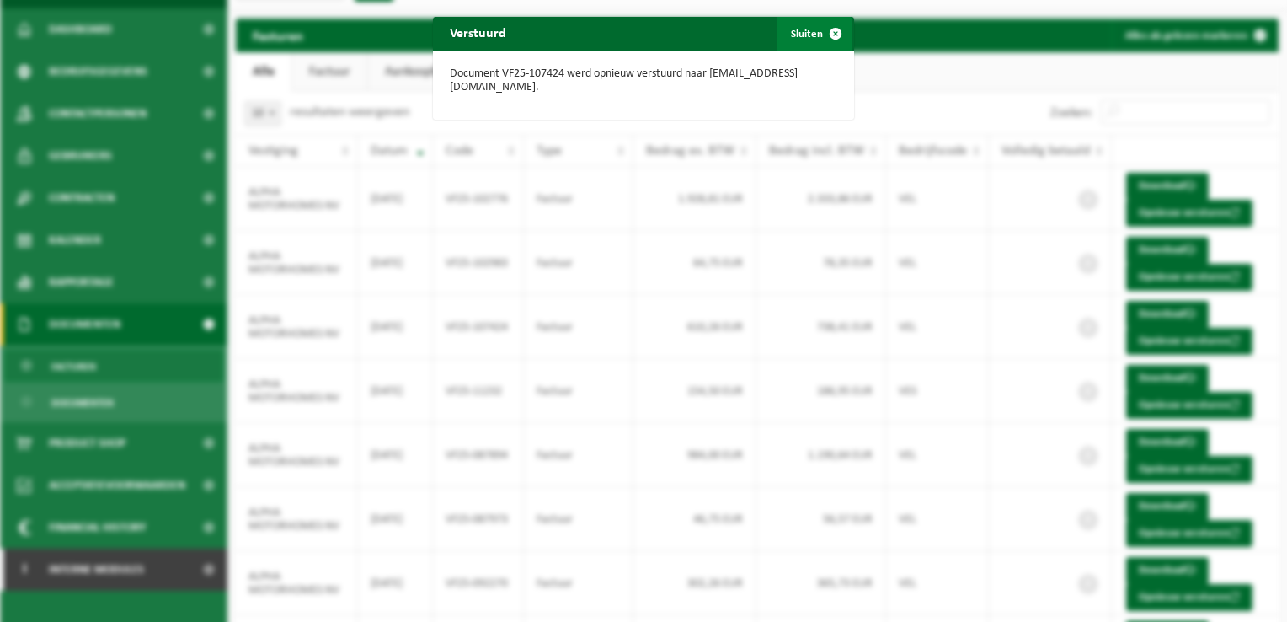
click at [825, 33] on span "button" at bounding box center [836, 34] width 34 height 34
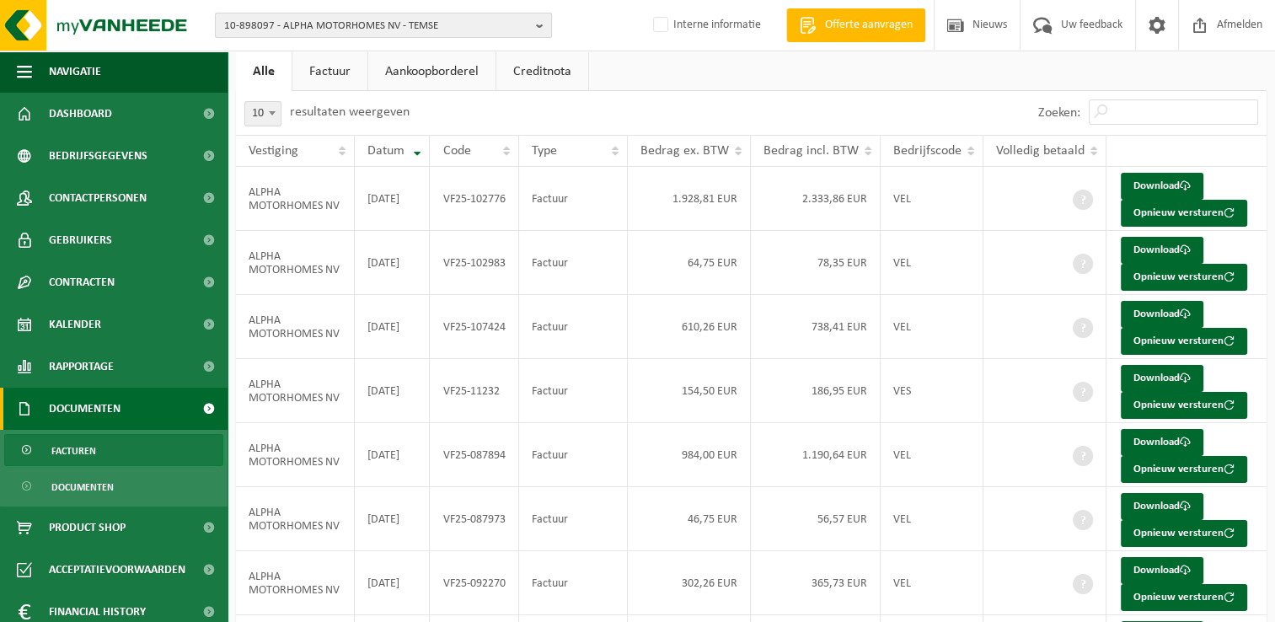
click at [334, 26] on span "10-898097 - ALPHA MOTORHOMES NV - TEMSE" at bounding box center [376, 25] width 305 height 25
type input "10-990701"
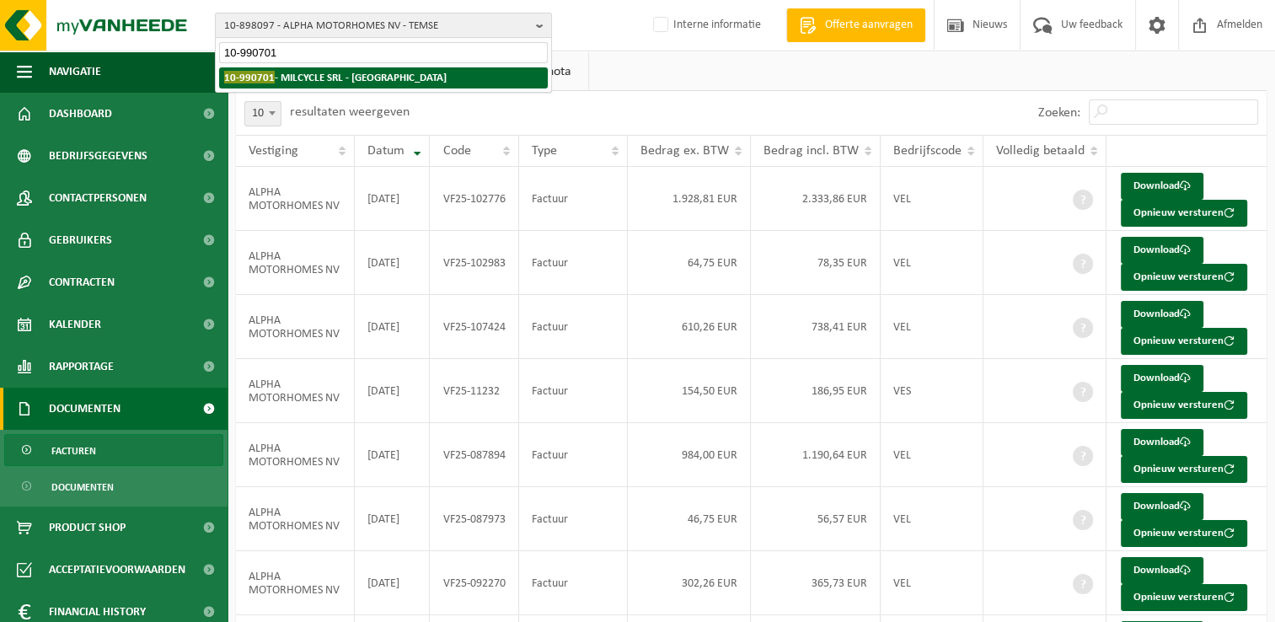
click at [299, 78] on strong "10-990701 - MILCYCLE SRL - WATERLOO" at bounding box center [335, 77] width 222 height 13
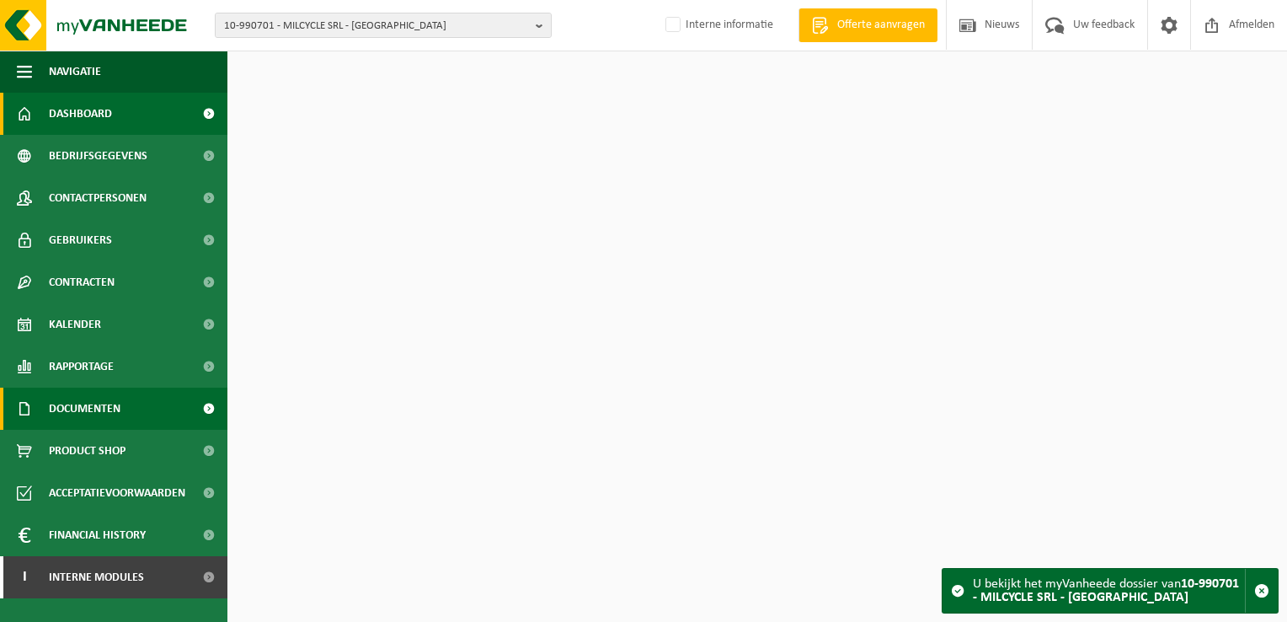
drag, startPoint x: 108, startPoint y: 395, endPoint x: 115, endPoint y: 403, distance: 10.1
click at [108, 395] on span "Documenten" at bounding box center [85, 409] width 72 height 42
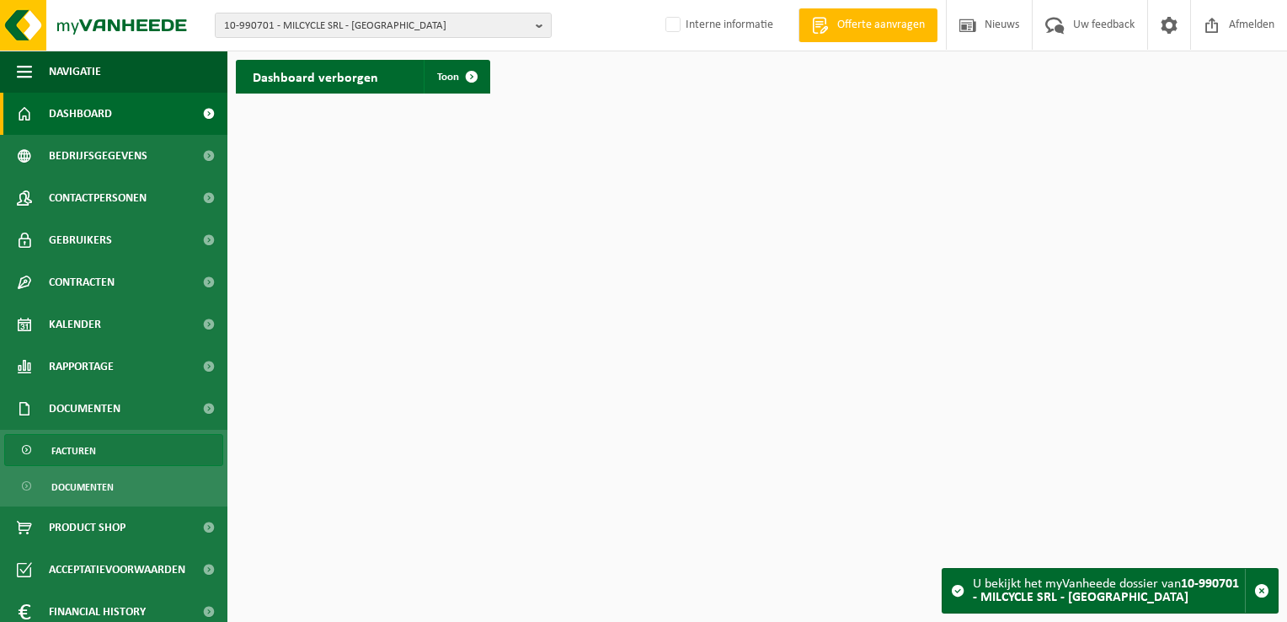
click at [135, 447] on link "Facturen" at bounding box center [113, 450] width 219 height 32
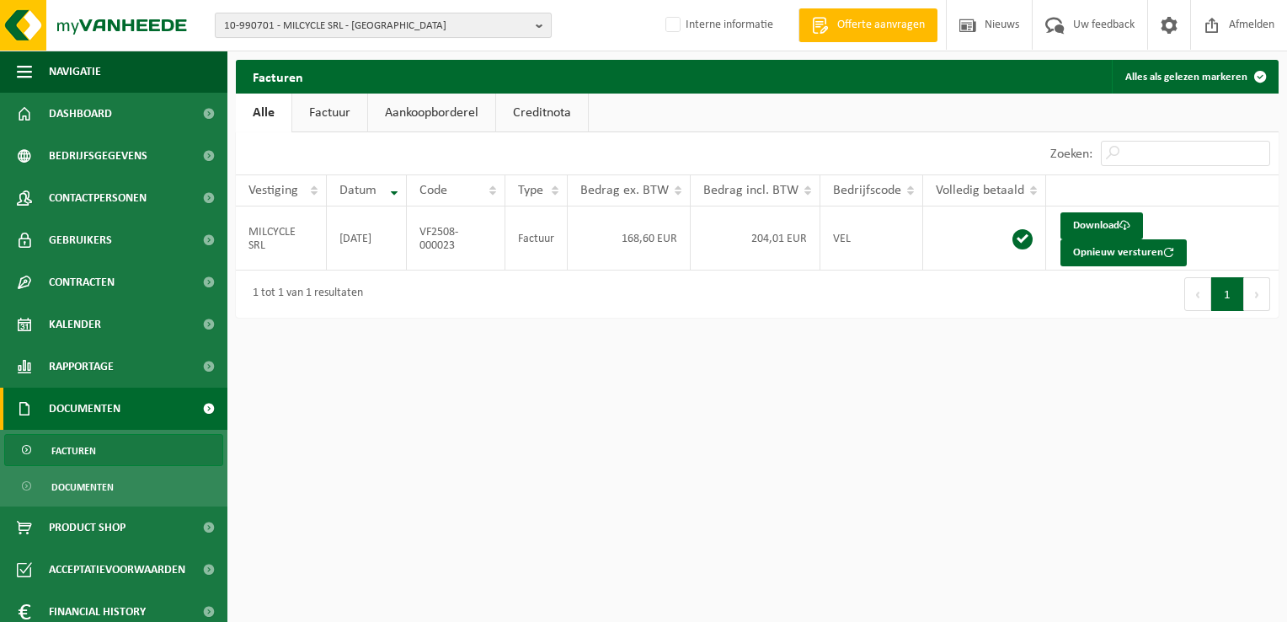
click at [299, 32] on span "10-990701 - MILCYCLE SRL - [GEOGRAPHIC_DATA]" at bounding box center [376, 25] width 305 height 25
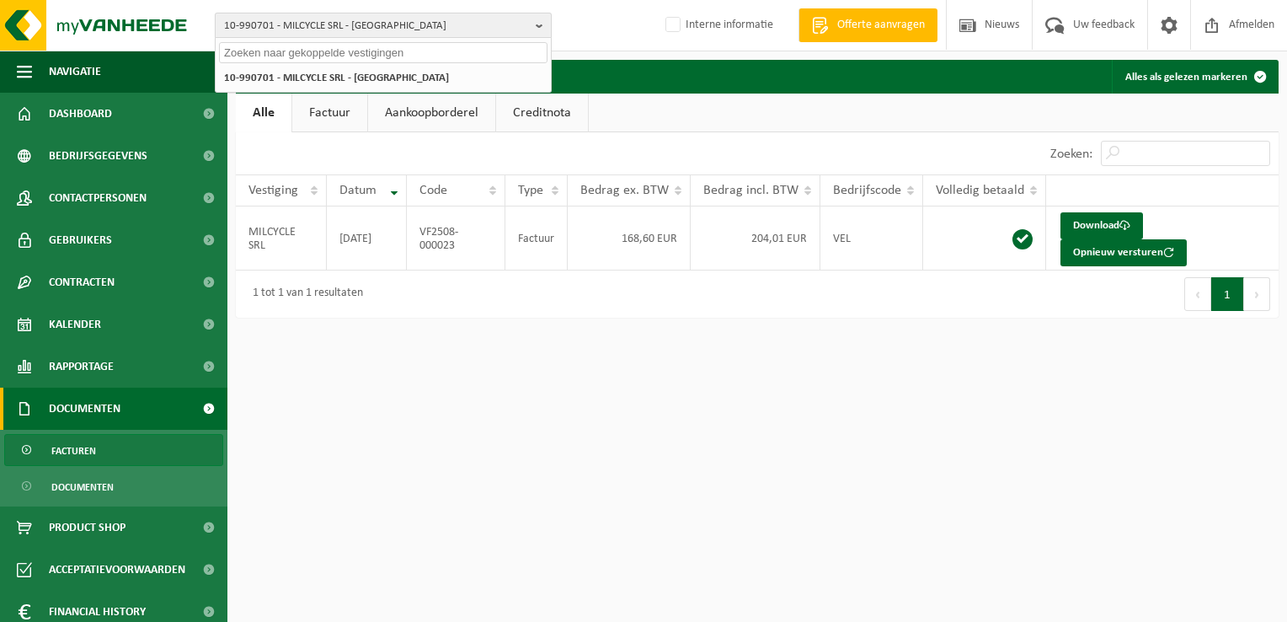
paste input "10-777573"
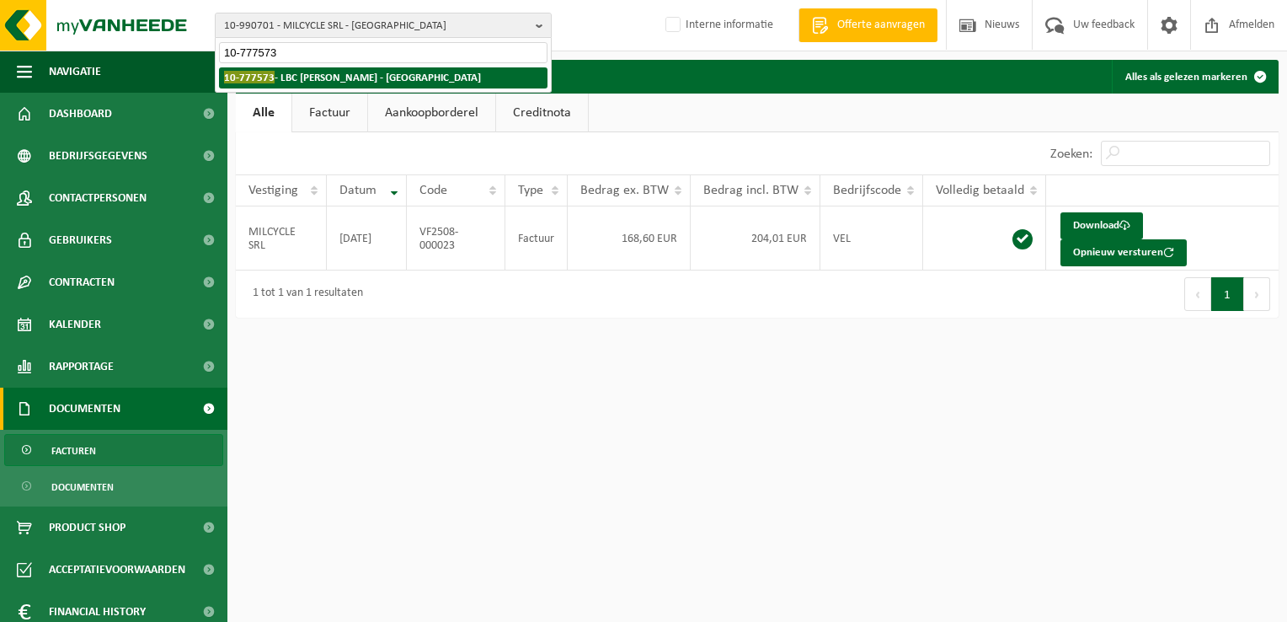
type input "10-777573"
click at [291, 76] on strong "10-777573 - LBC LILLO - ANTWERPEN" at bounding box center [352, 77] width 257 height 13
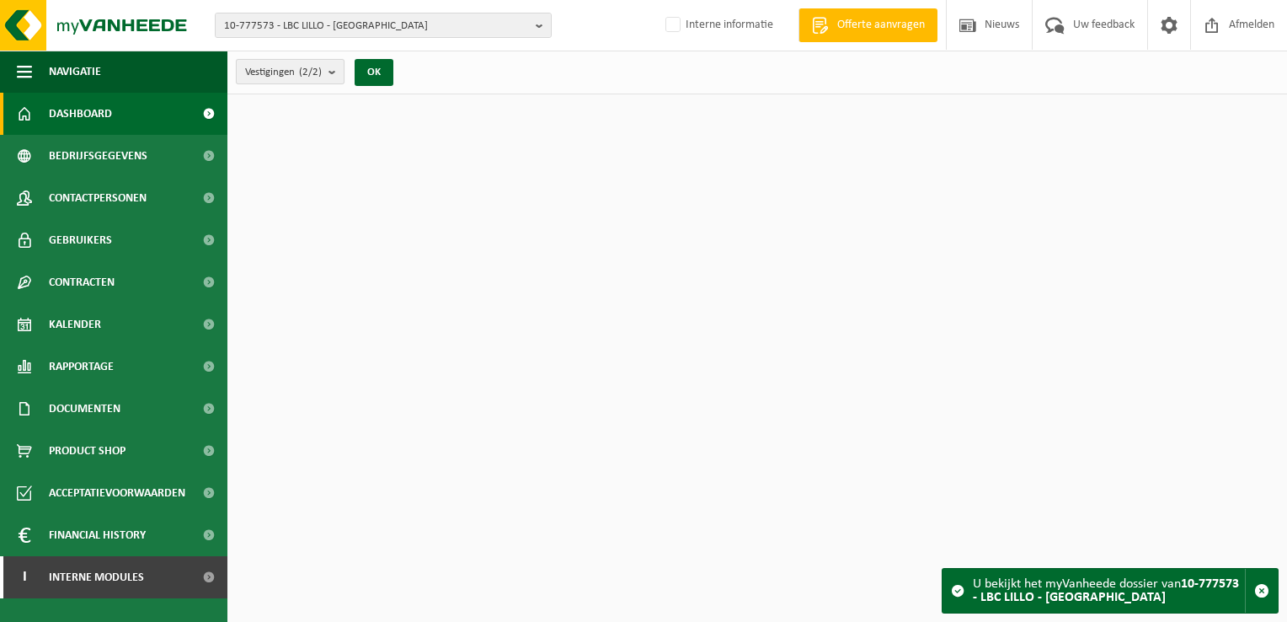
click at [286, 78] on span "Vestigingen (2/2)" at bounding box center [283, 72] width 77 height 25
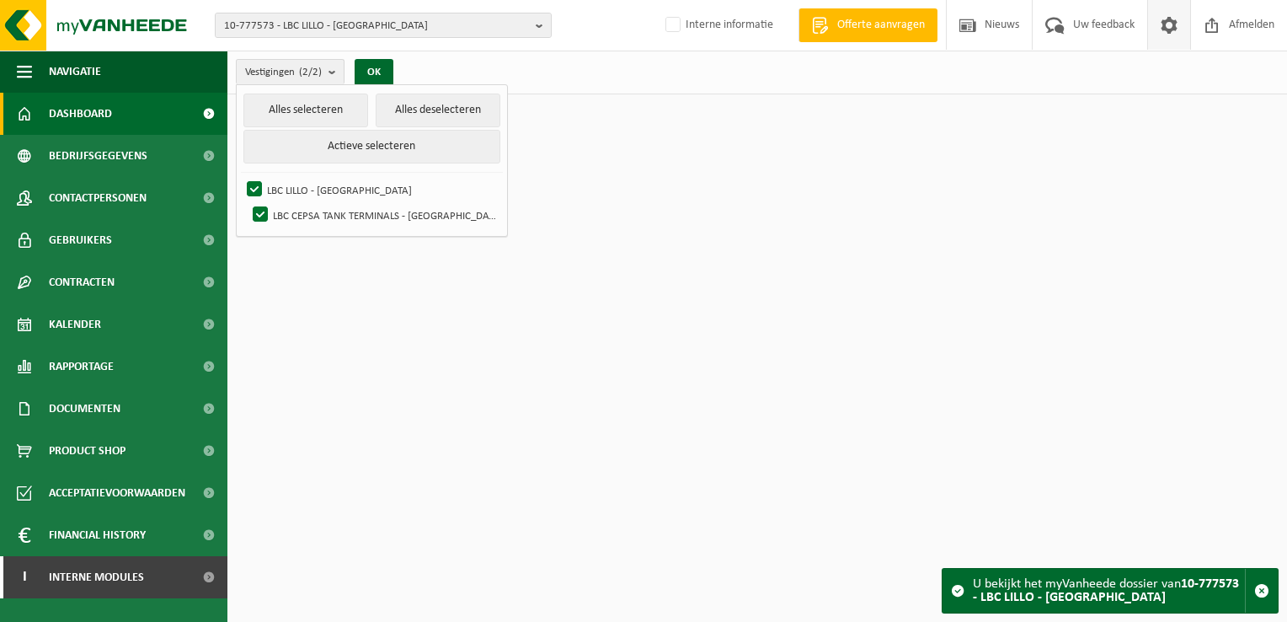
click at [1179, 23] on span at bounding box center [1169, 25] width 25 height 50
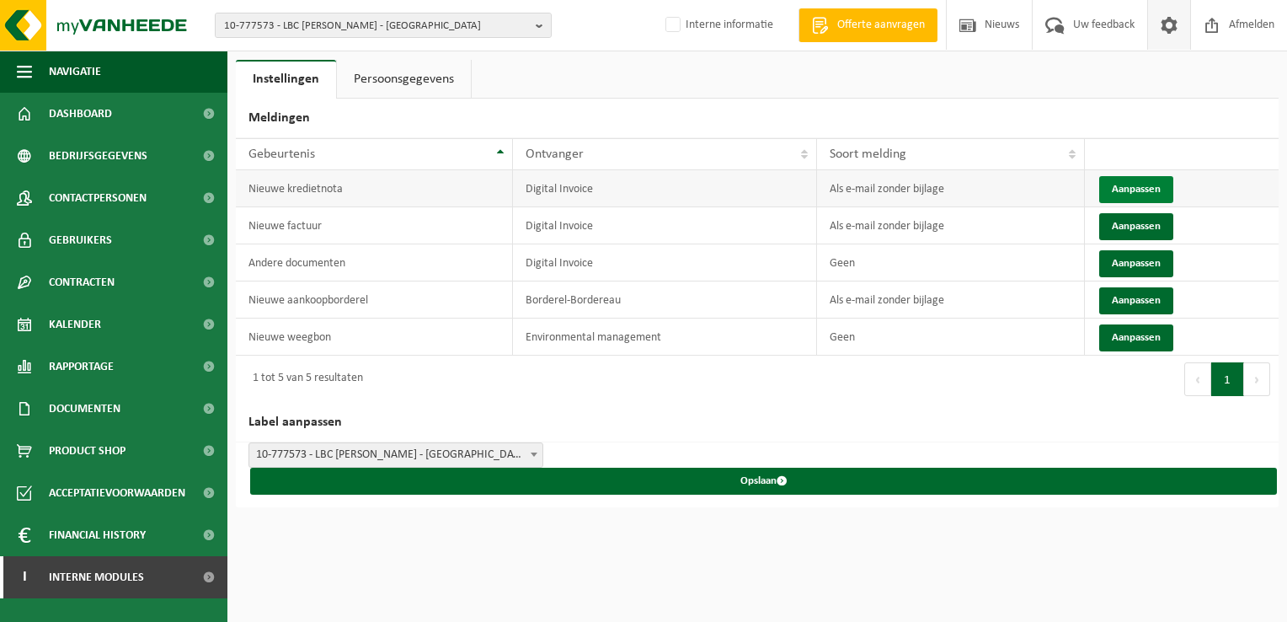
click at [1132, 187] on button "Aanpassen" at bounding box center [1137, 189] width 74 height 27
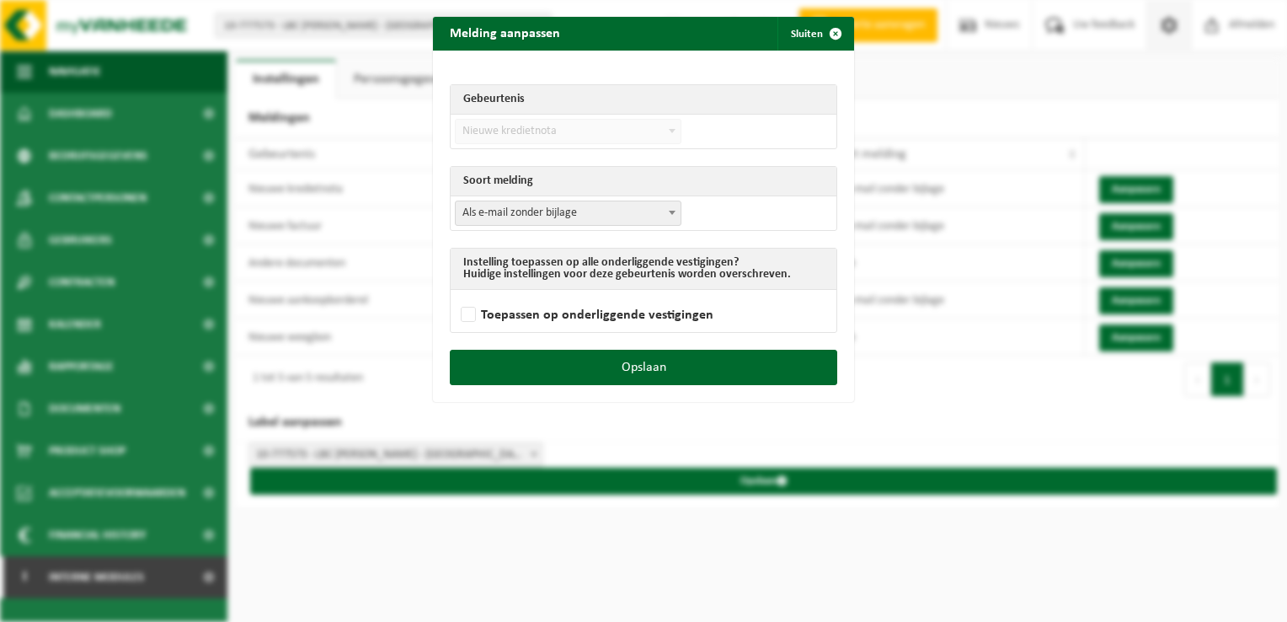
click at [598, 211] on span "Als e-mail zonder bijlage" at bounding box center [568, 213] width 225 height 24
select select "3"
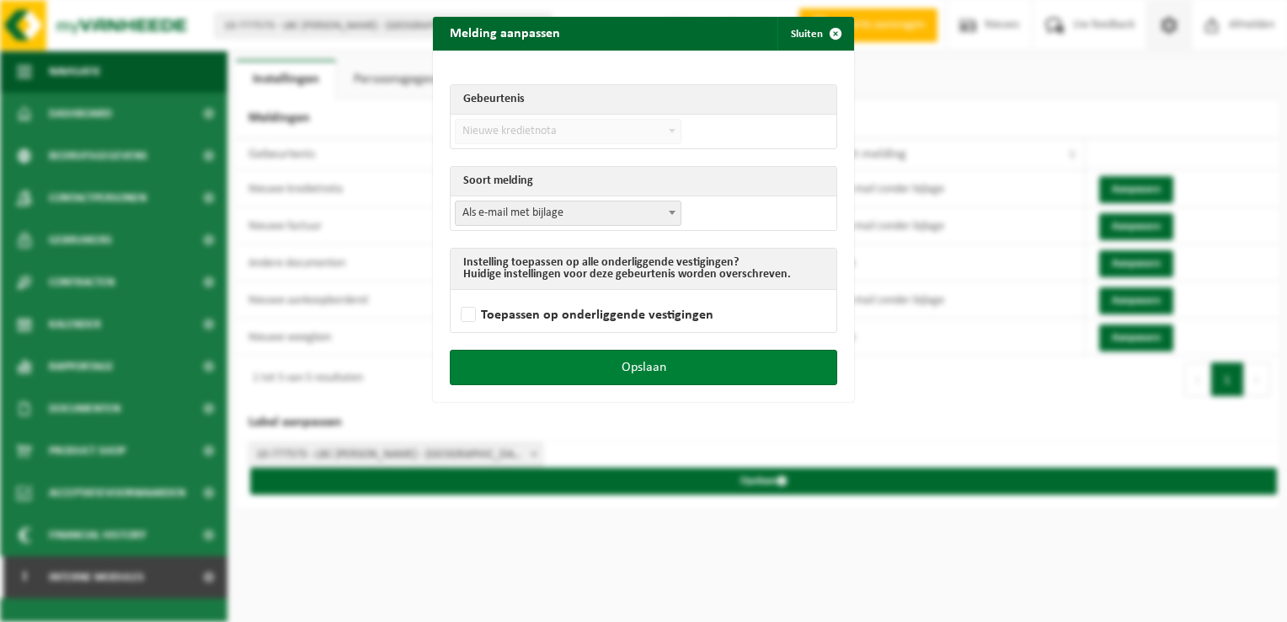
click at [688, 358] on button "Opslaan" at bounding box center [644, 367] width 388 height 35
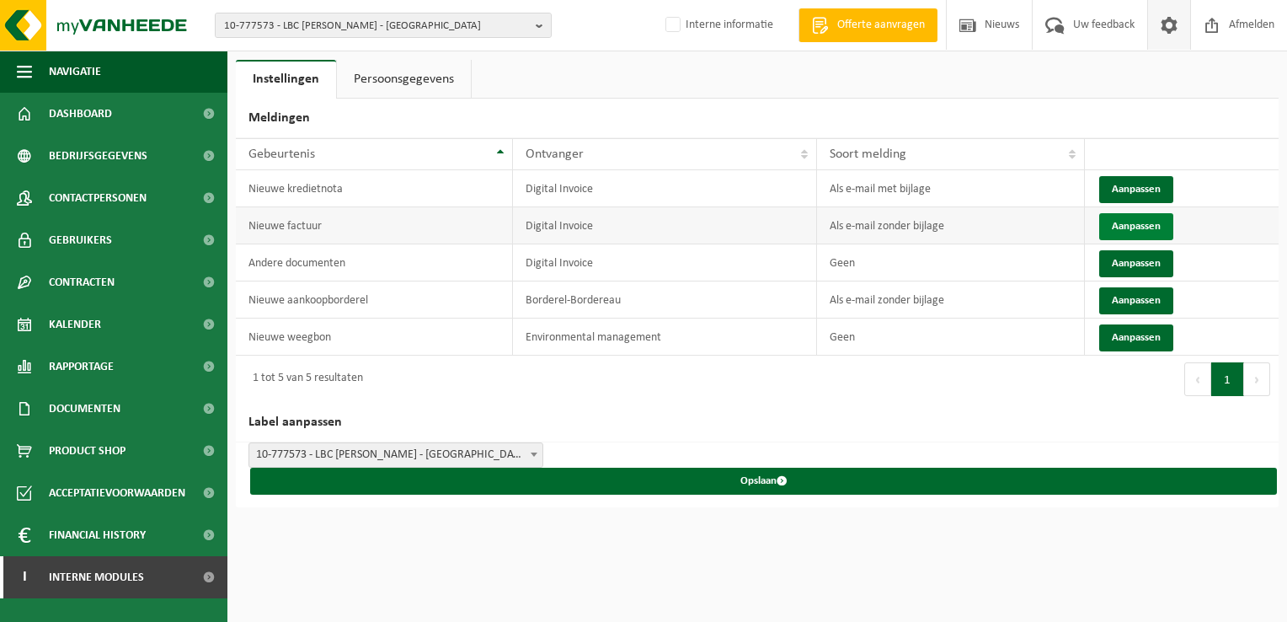
click at [1129, 224] on button "Aanpassen" at bounding box center [1137, 226] width 74 height 27
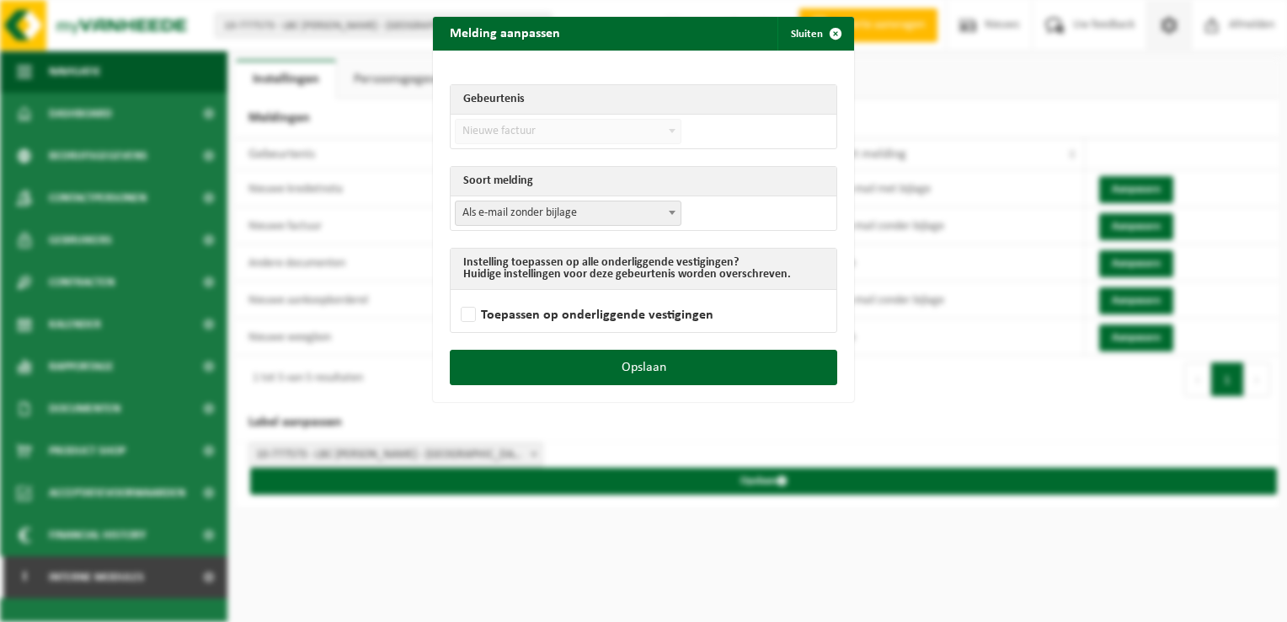
click at [519, 209] on span "Als e-mail zonder bijlage" at bounding box center [568, 213] width 225 height 24
select select "3"
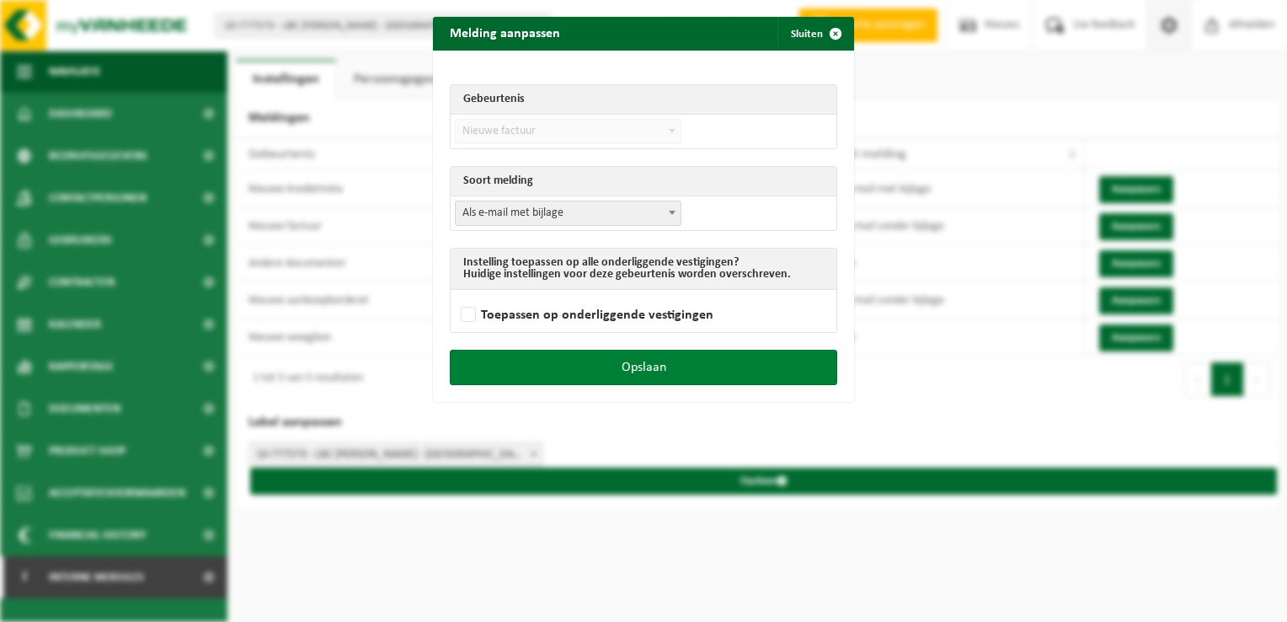
click at [650, 355] on button "Opslaan" at bounding box center [644, 367] width 388 height 35
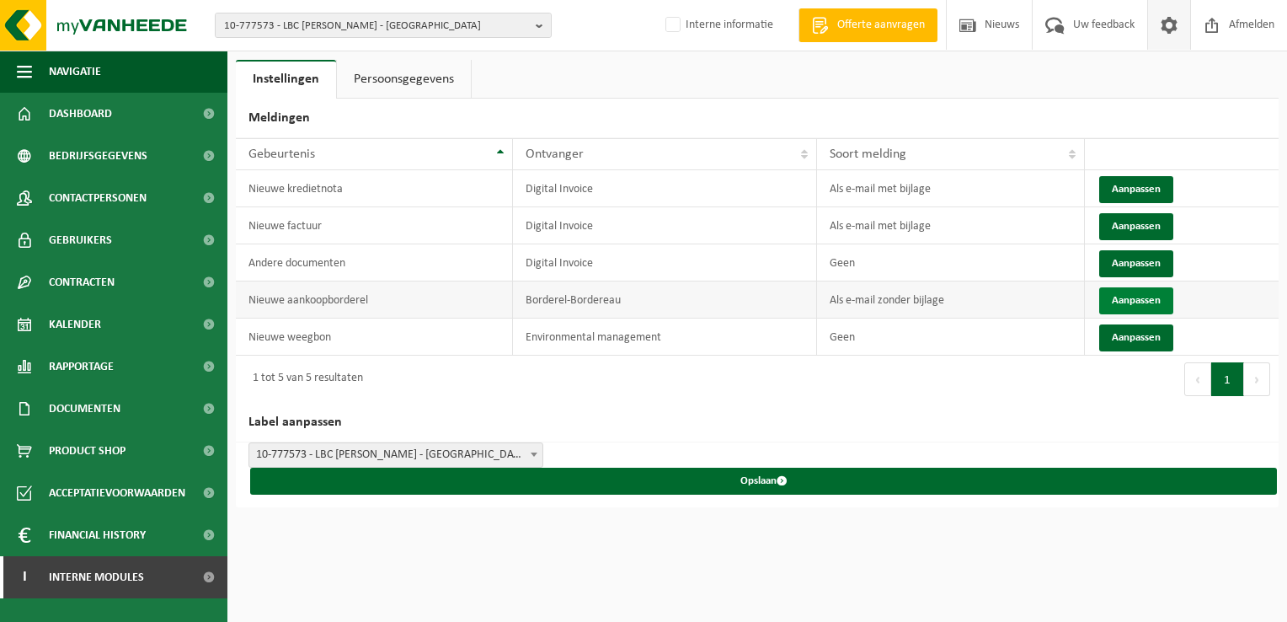
click at [1116, 295] on button "Aanpassen" at bounding box center [1137, 300] width 74 height 27
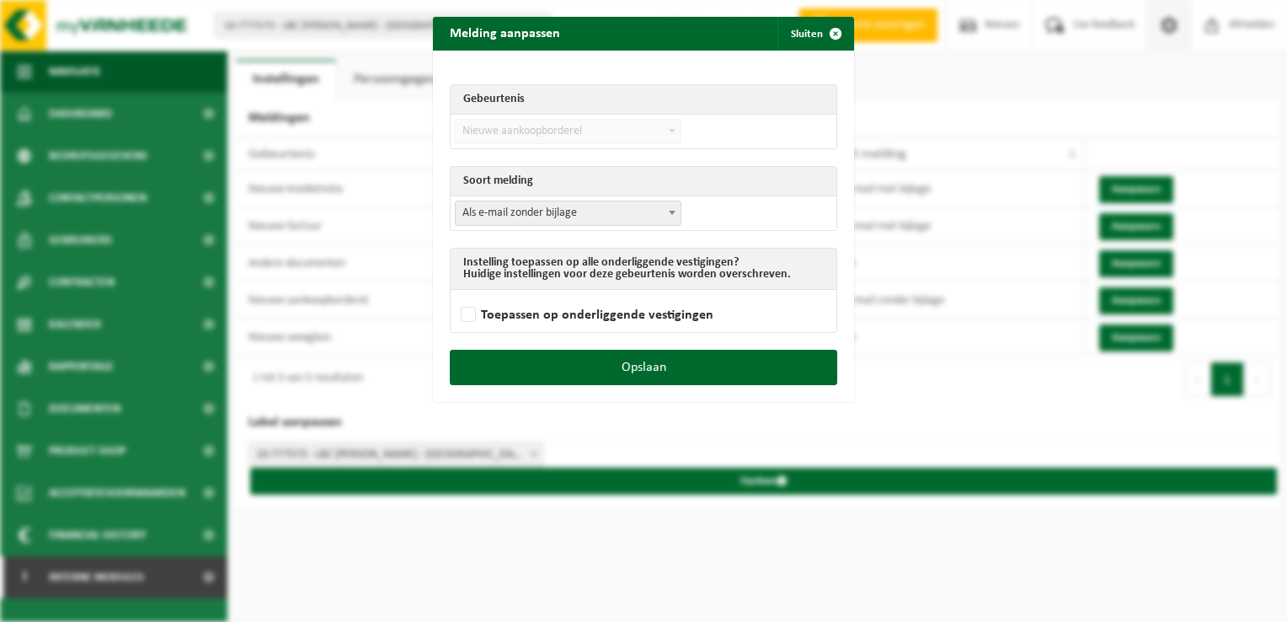
click at [556, 212] on span "Als e-mail zonder bijlage" at bounding box center [568, 213] width 225 height 24
select select "3"
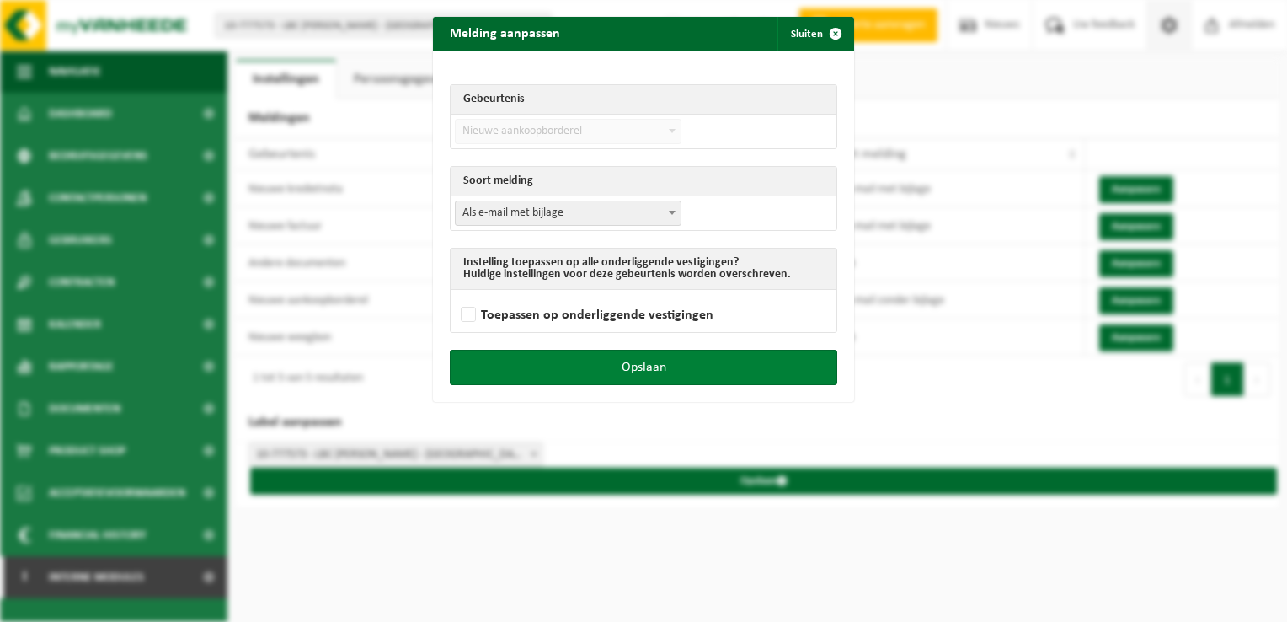
click at [650, 368] on button "Opslaan" at bounding box center [644, 367] width 388 height 35
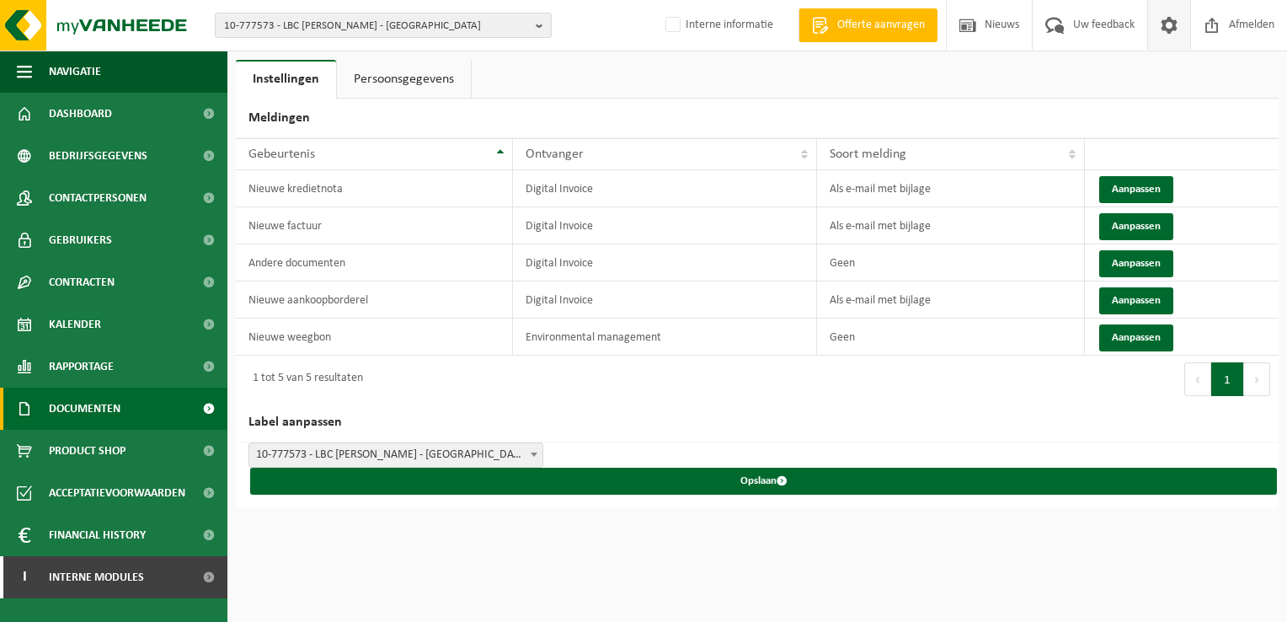
click at [143, 399] on link "Documenten" at bounding box center [113, 409] width 227 height 42
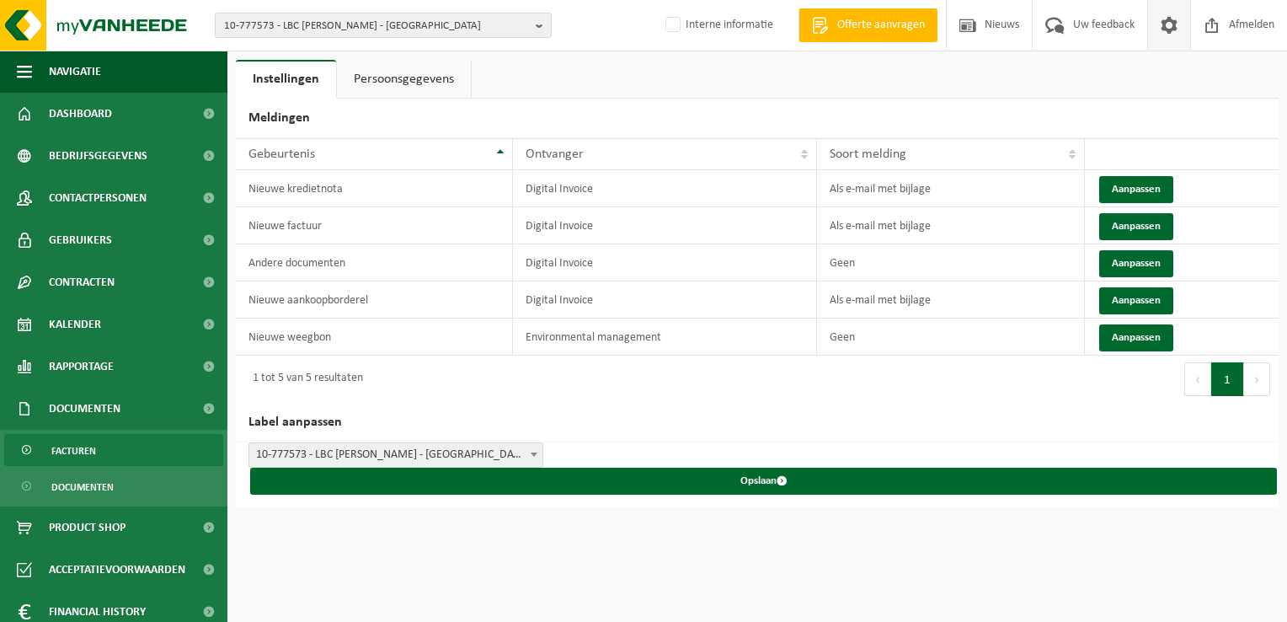
click at [118, 452] on link "Facturen" at bounding box center [113, 450] width 219 height 32
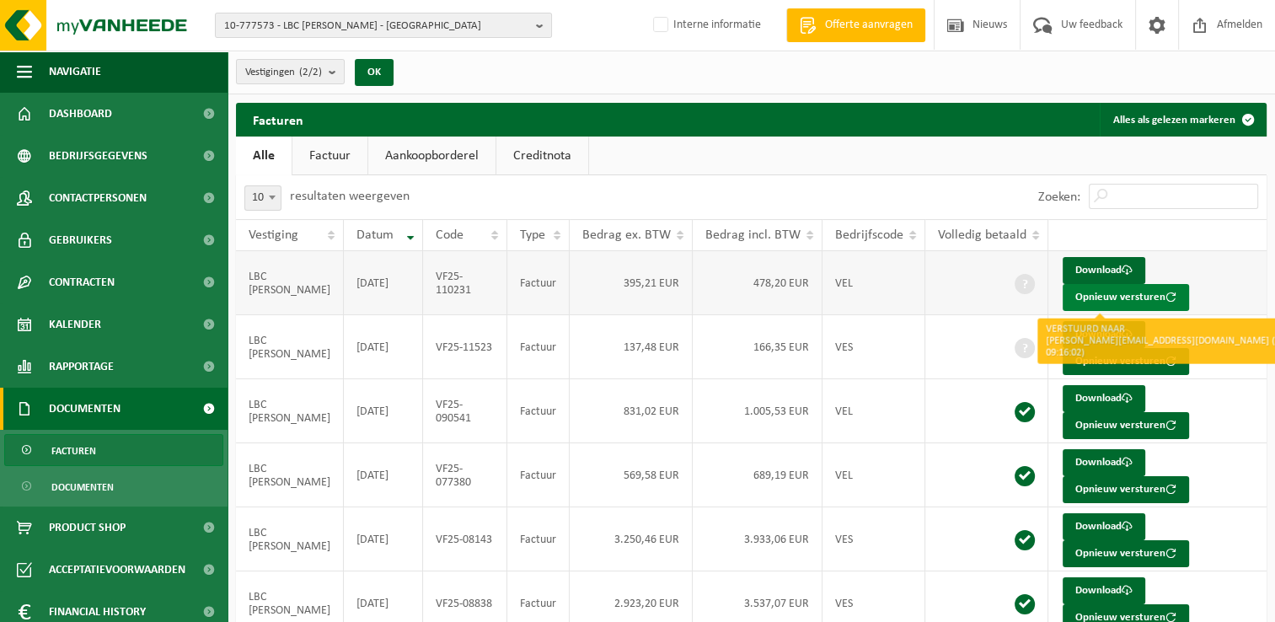
click at [1072, 290] on button "Opnieuw versturen" at bounding box center [1125, 297] width 126 height 27
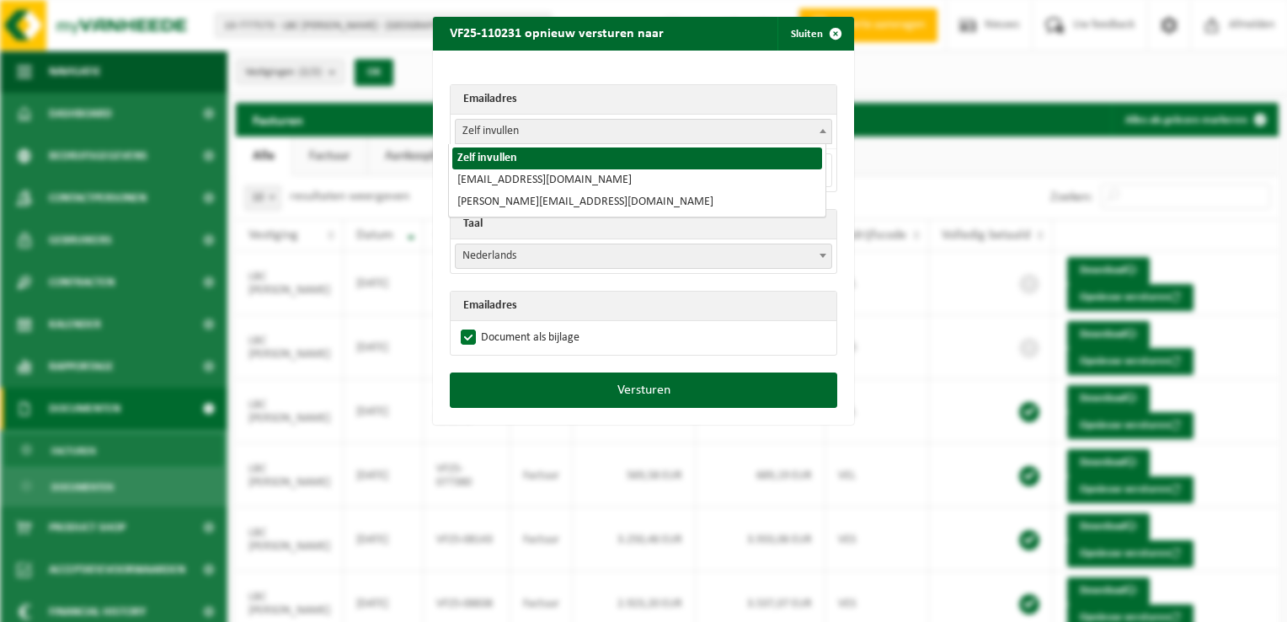
click at [483, 134] on span "Zelf invullen" at bounding box center [644, 132] width 376 height 24
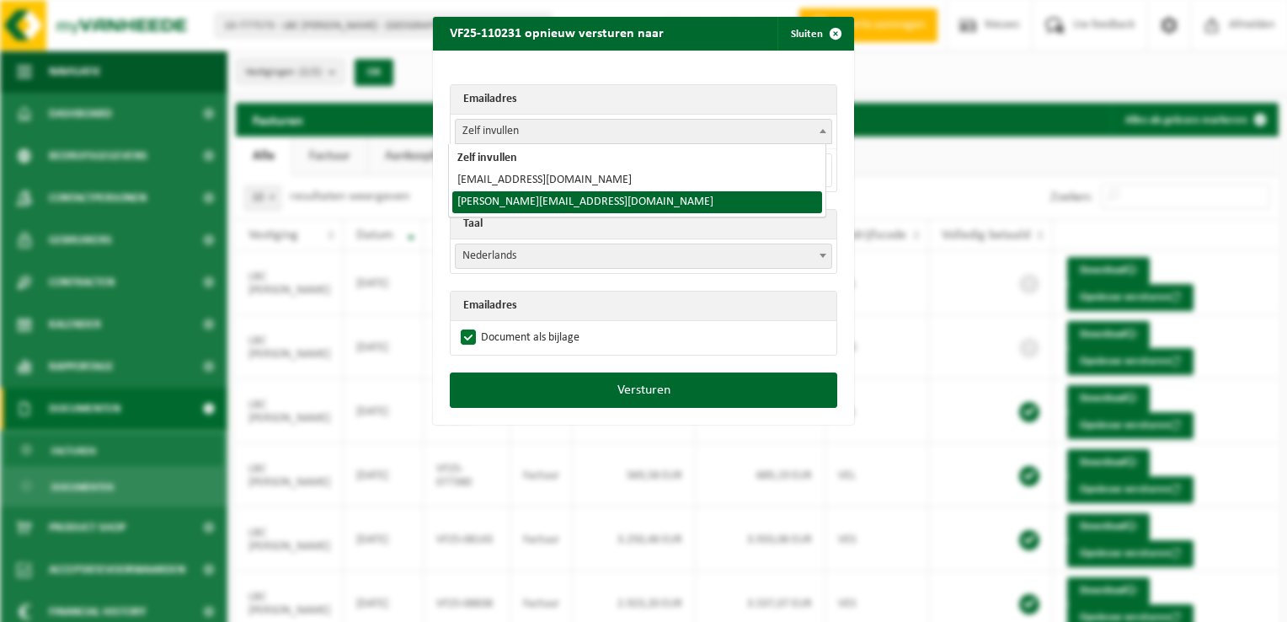
select select "[PERSON_NAME][EMAIL_ADDRESS][DOMAIN_NAME]"
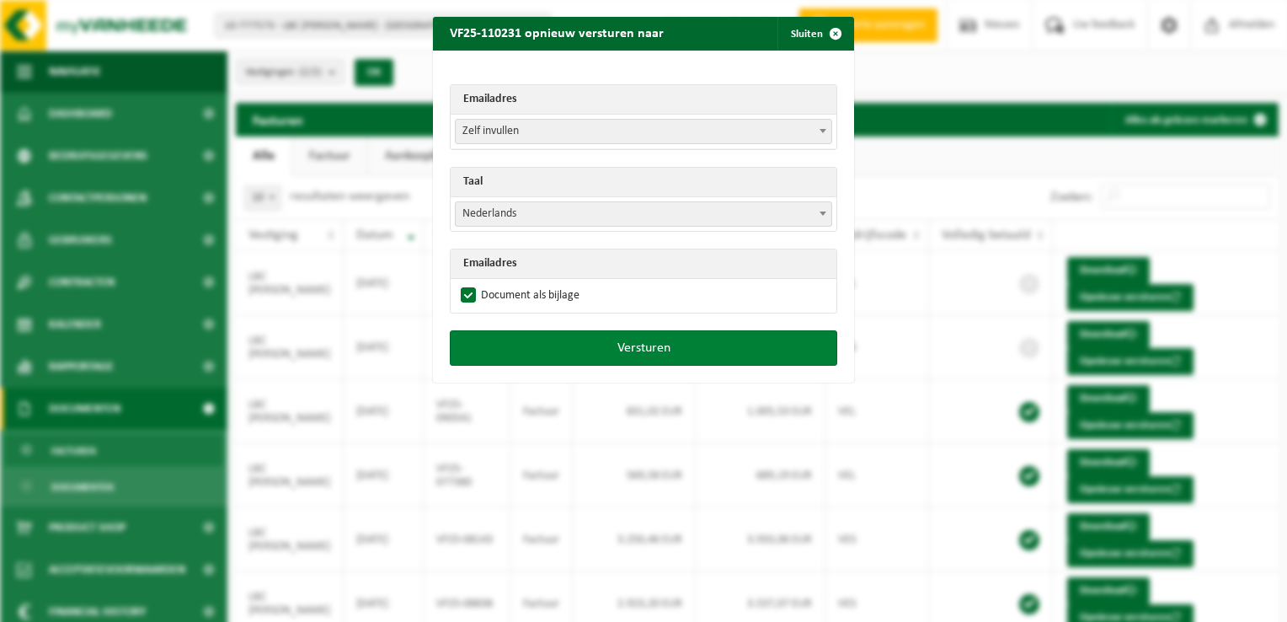
click at [591, 343] on button "Versturen" at bounding box center [644, 347] width 388 height 35
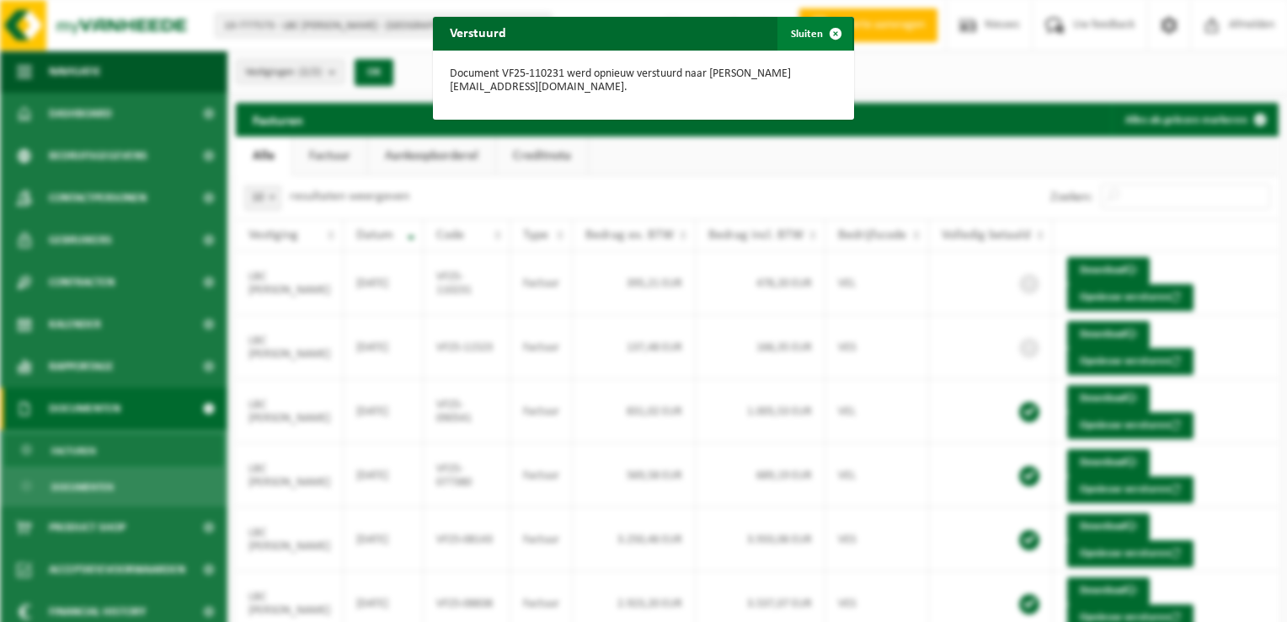
click at [829, 30] on span "button" at bounding box center [836, 34] width 34 height 34
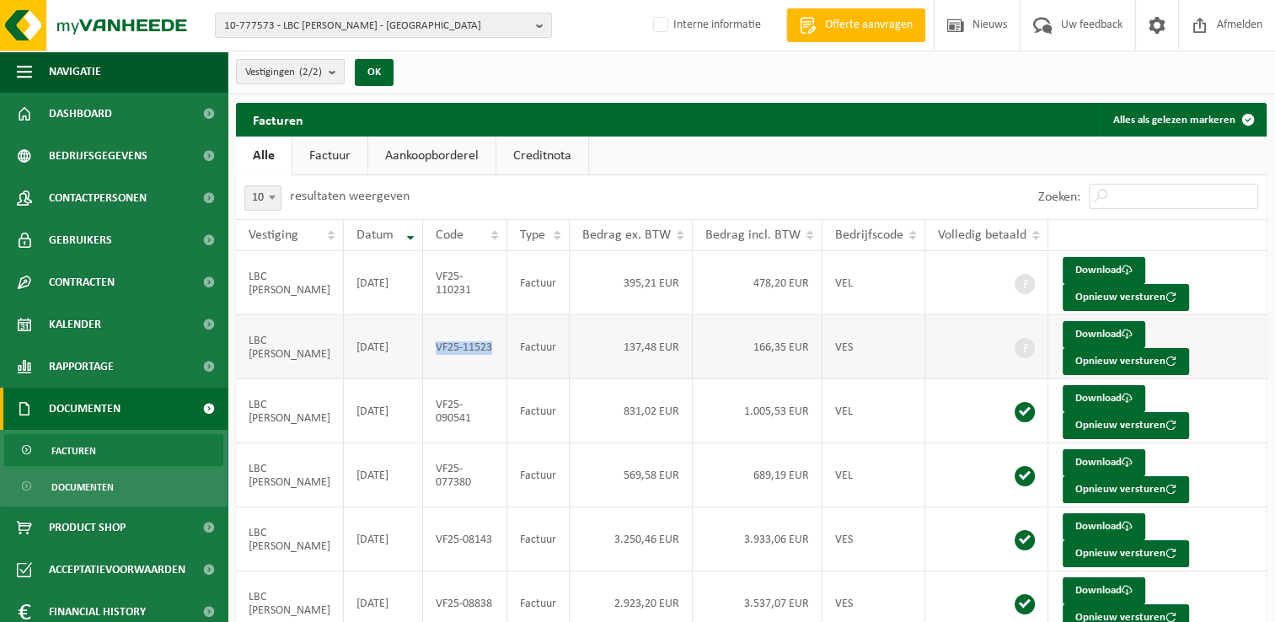
drag, startPoint x: 474, startPoint y: 346, endPoint x: 415, endPoint y: 352, distance: 59.3
click at [423, 352] on td "VF25-11523" at bounding box center [465, 347] width 84 height 64
copy td "VF25-11523"
click at [442, 285] on td "VF25-110231" at bounding box center [465, 283] width 84 height 64
drag, startPoint x: 451, startPoint y: 290, endPoint x: 414, endPoint y: 275, distance: 40.1
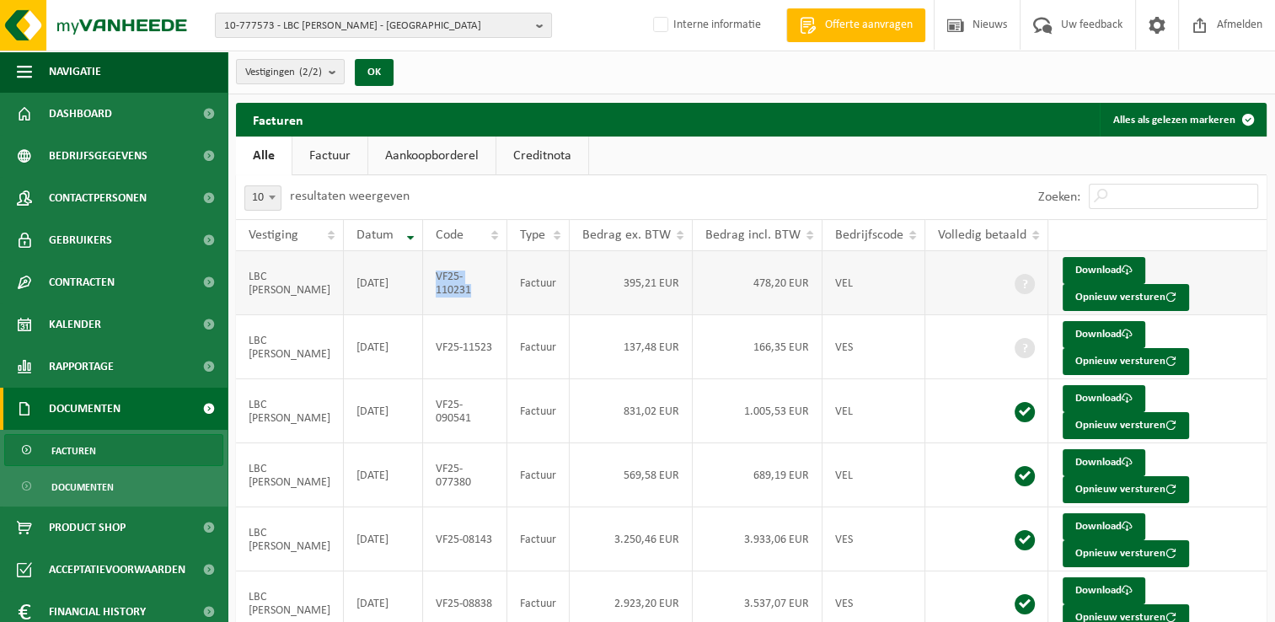
click at [423, 275] on td "VF25-110231" at bounding box center [465, 283] width 84 height 64
copy td "VF25-110231"
click at [345, 24] on span "10-777573 - LBC [PERSON_NAME] - [GEOGRAPHIC_DATA]" at bounding box center [376, 25] width 305 height 25
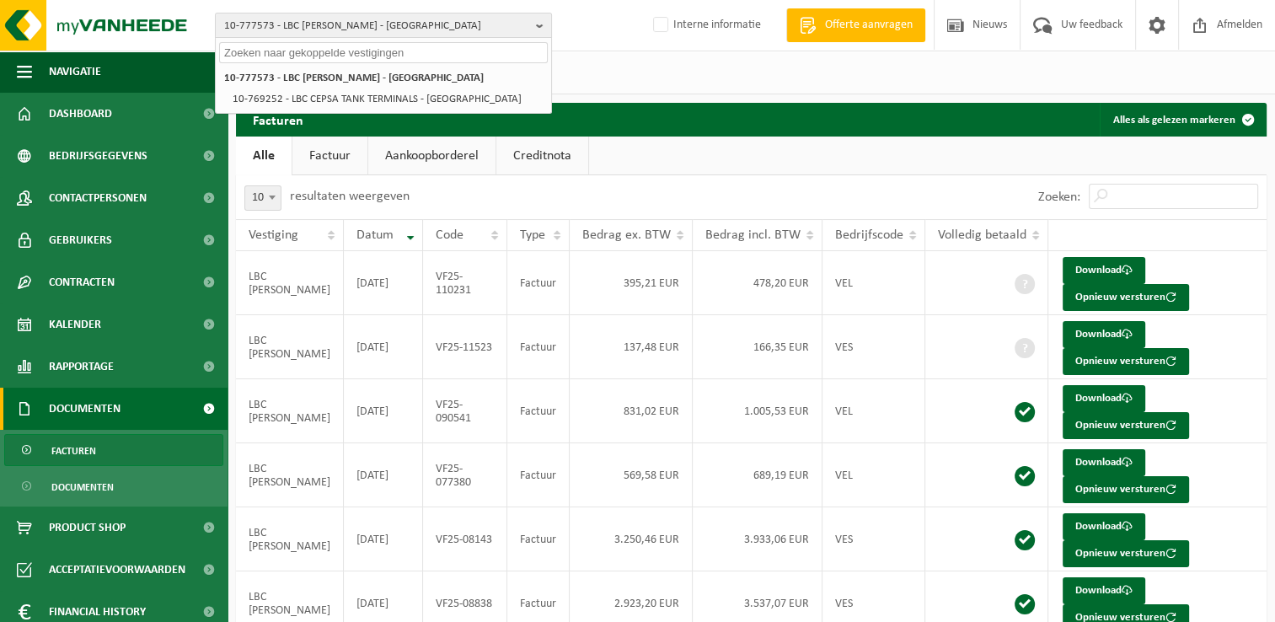
paste input "10-733574"
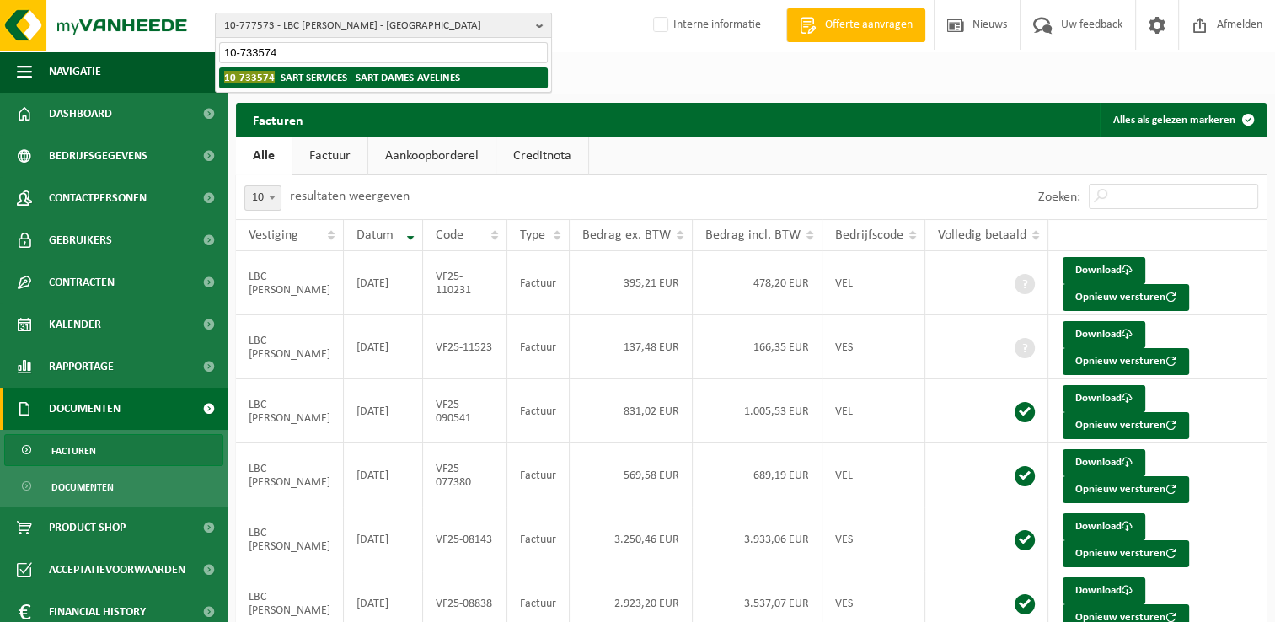
type input "10-733574"
click at [327, 81] on strong "10-733574 - SART SERVICES - SART-DAMES-[GEOGRAPHIC_DATA]" at bounding box center [342, 77] width 236 height 13
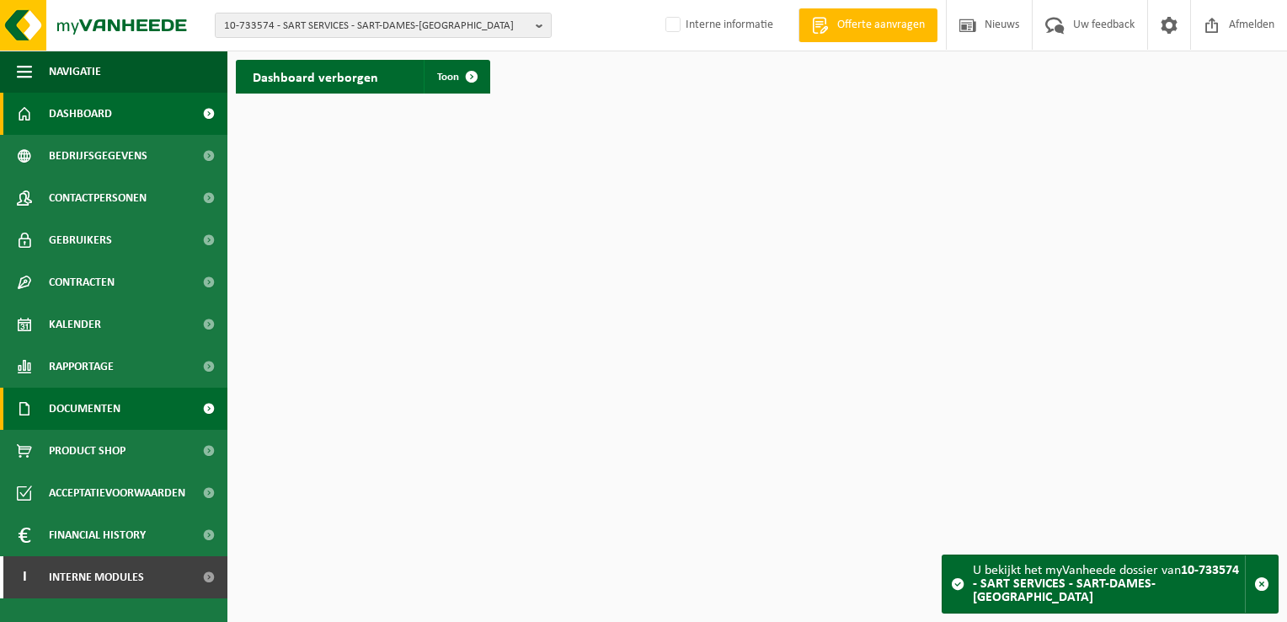
click at [83, 416] on span "Documenten" at bounding box center [85, 409] width 72 height 42
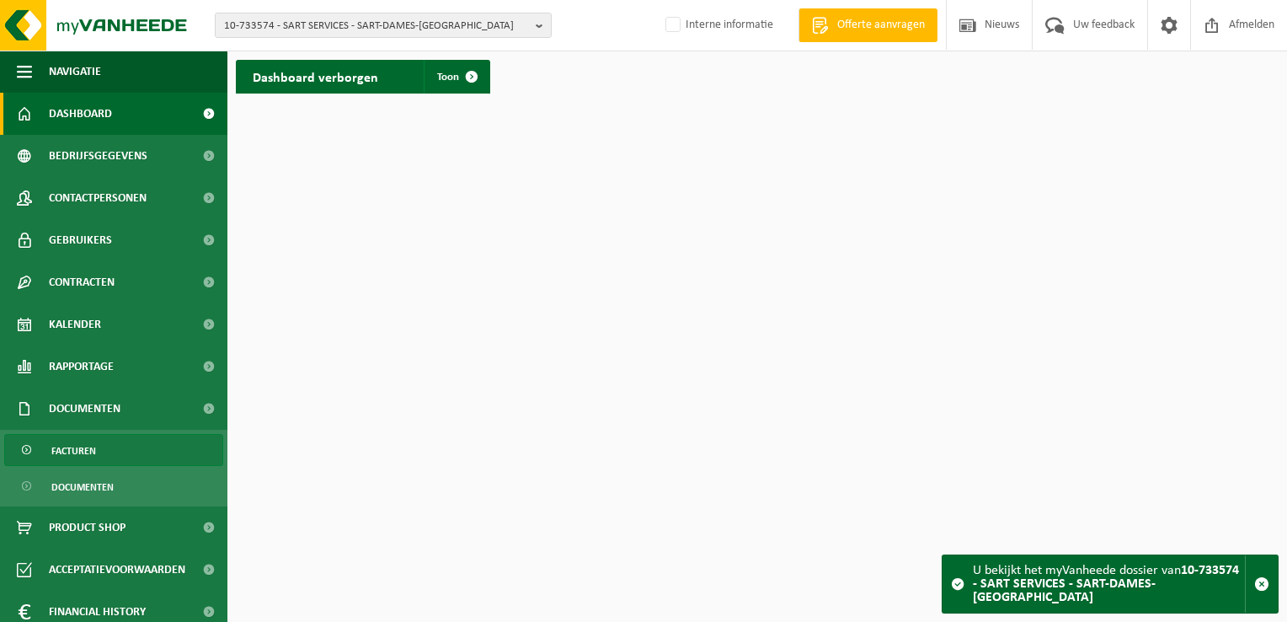
click at [105, 450] on link "Facturen" at bounding box center [113, 450] width 219 height 32
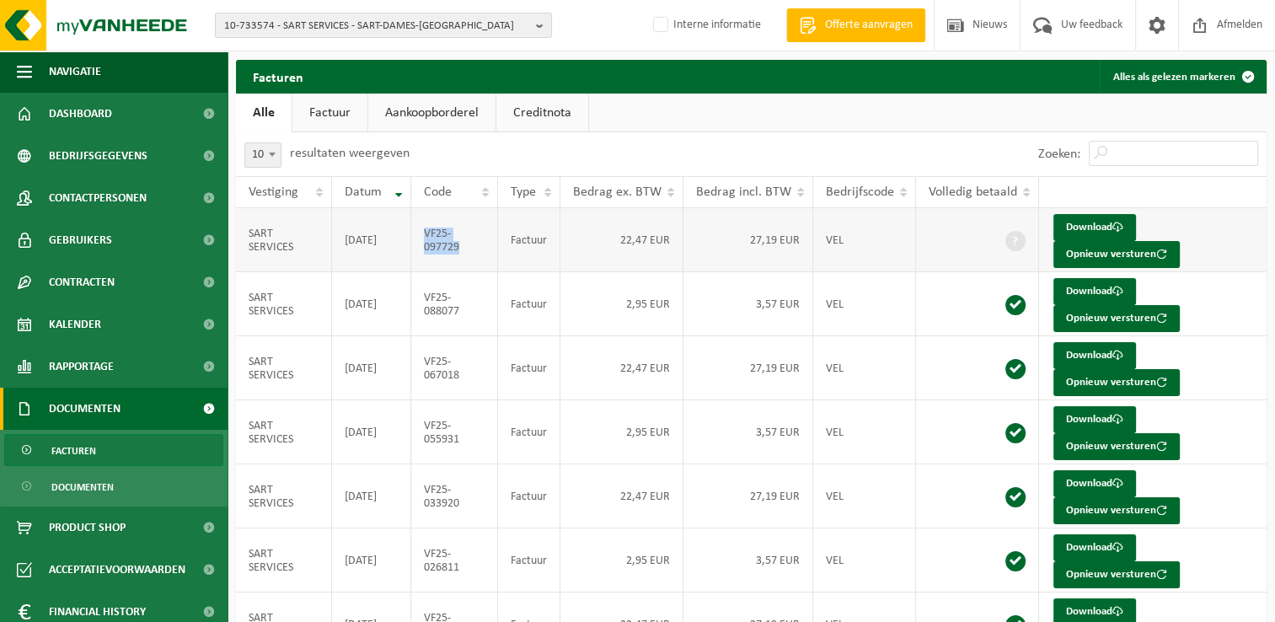
drag, startPoint x: 458, startPoint y: 247, endPoint x: 426, endPoint y: 236, distance: 33.8
click at [426, 236] on td "VF25-097729" at bounding box center [454, 240] width 86 height 64
copy td "VF25-097729"
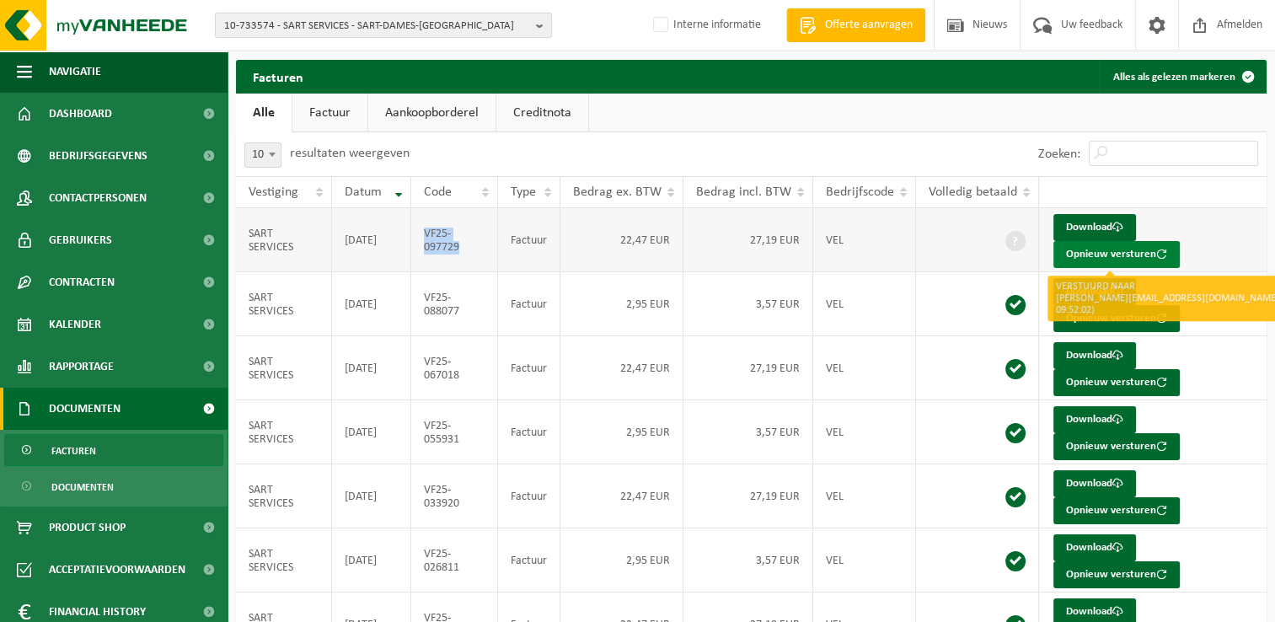
click at [1089, 250] on button "Opnieuw versturen" at bounding box center [1116, 254] width 126 height 27
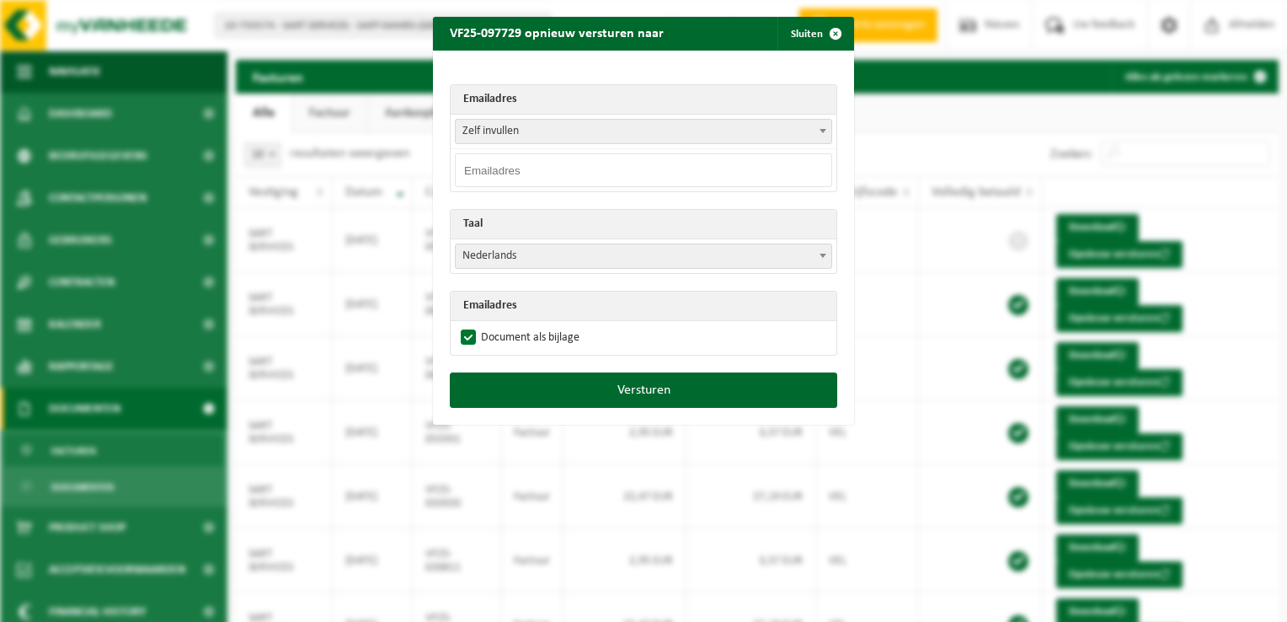
click at [509, 173] on input "email" at bounding box center [643, 170] width 377 height 34
paste input "fabian@sartservices.be"
type input "fabian@sartservices.be"
click at [491, 261] on span "Nederlands" at bounding box center [644, 256] width 376 height 24
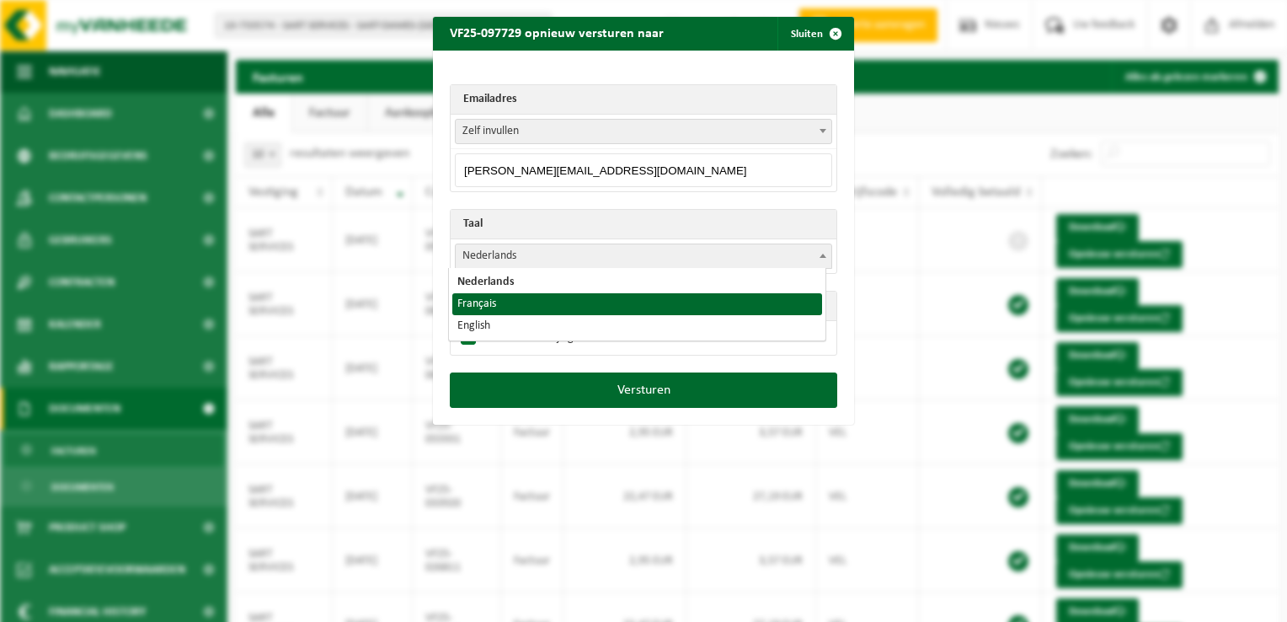
select select "fr"
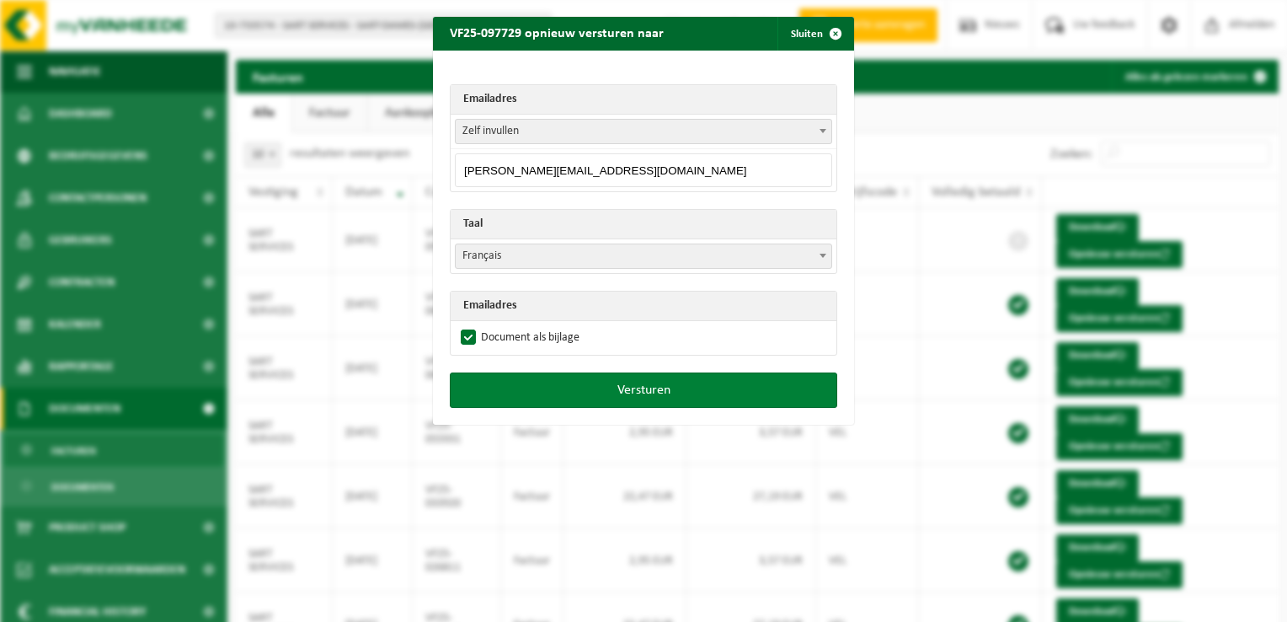
click at [636, 391] on button "Versturen" at bounding box center [644, 389] width 388 height 35
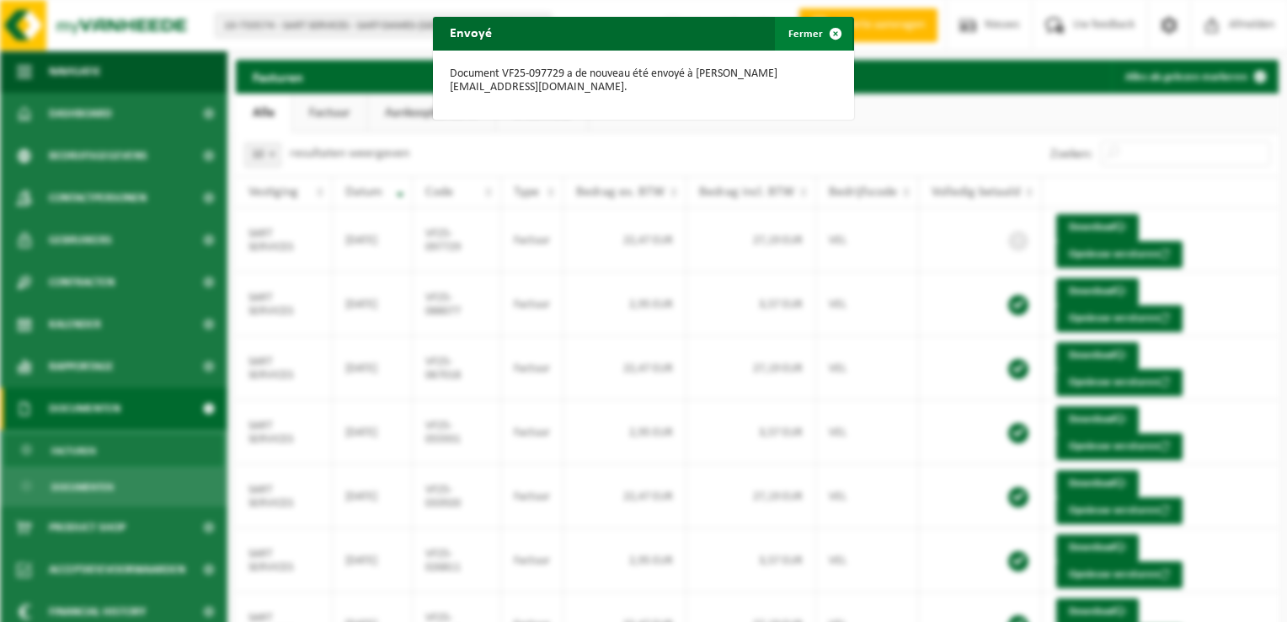
click at [833, 29] on span "button" at bounding box center [836, 34] width 34 height 34
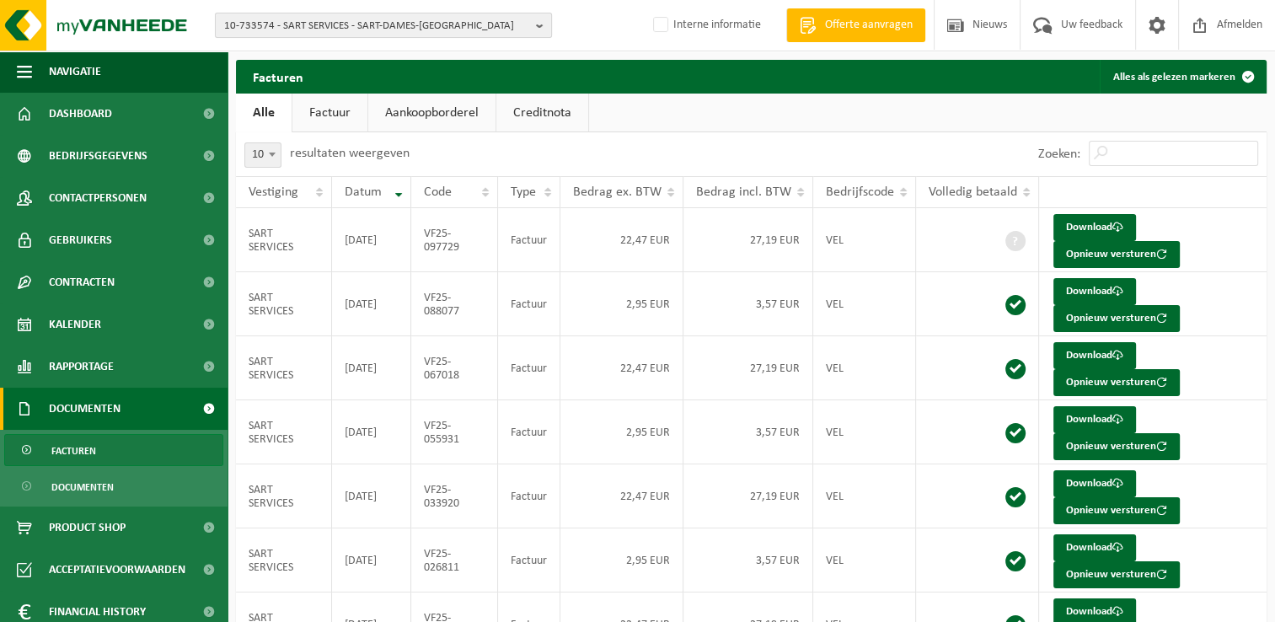
click at [393, 33] on span "10-733574 - SART SERVICES - SART-DAMES-AVELINES" at bounding box center [376, 25] width 305 height 25
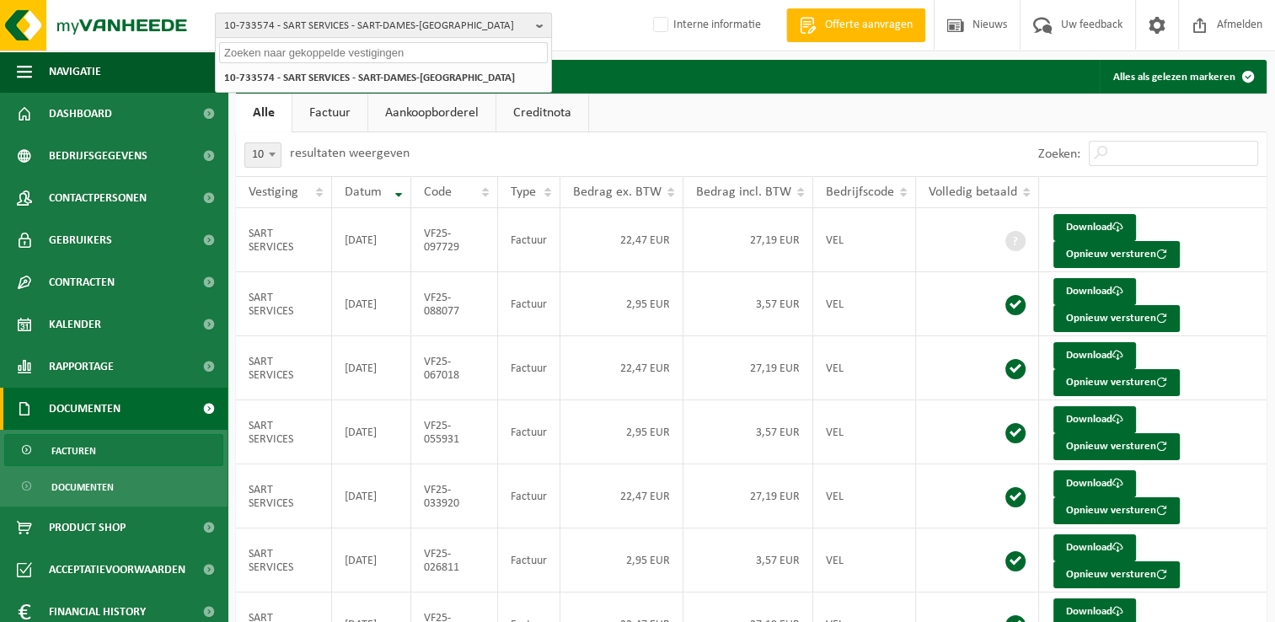
paste input "10-870868"
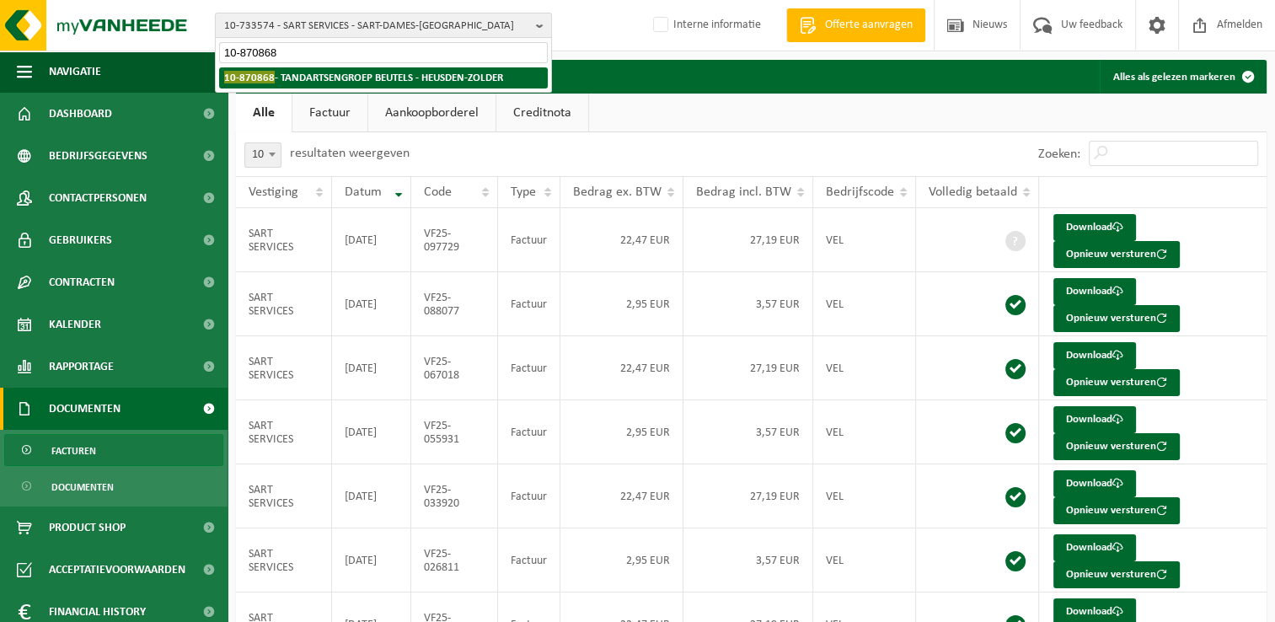
type input "10-870868"
click at [303, 74] on strong "10-870868 - TANDARTSENGROEP BEUTELS - HEUSDEN-ZOLDER" at bounding box center [363, 77] width 279 height 13
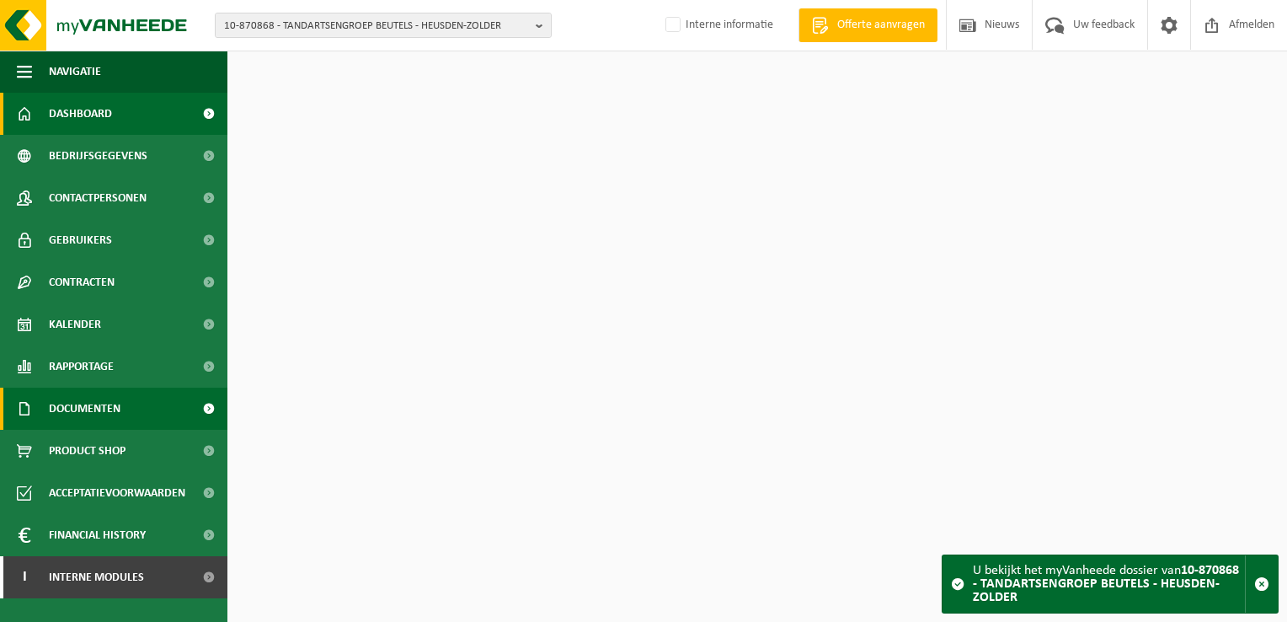
click at [110, 413] on span "Documenten" at bounding box center [85, 409] width 72 height 42
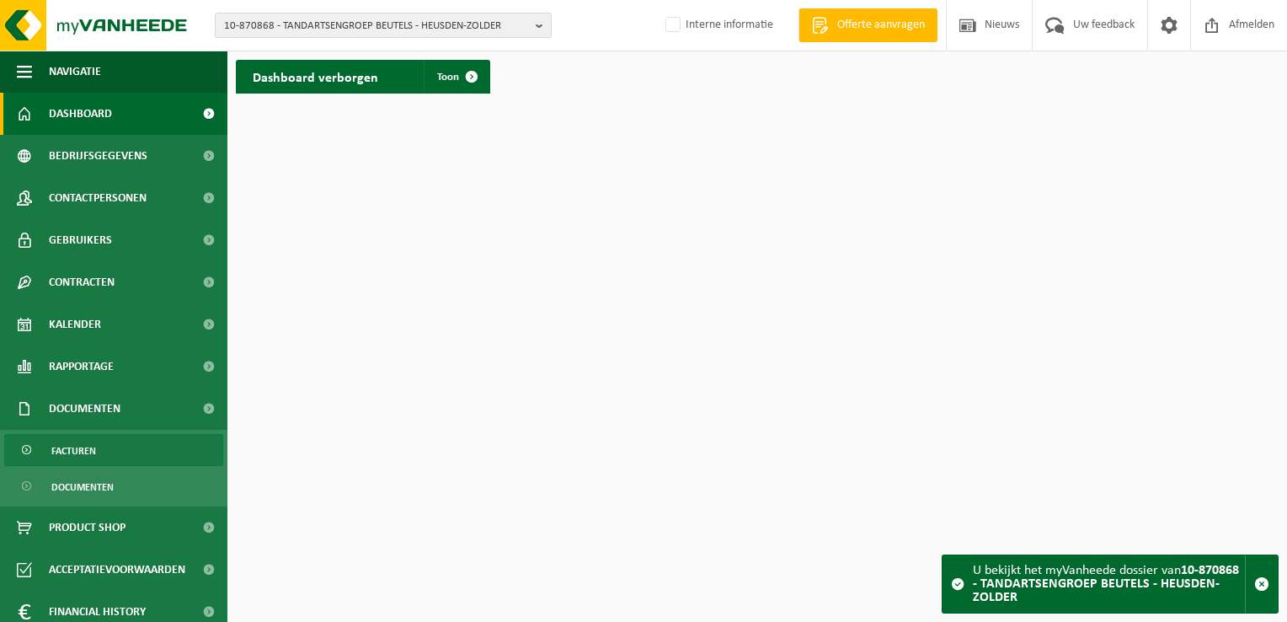
click at [116, 443] on link "Facturen" at bounding box center [113, 450] width 219 height 32
